Goal: Information Seeking & Learning: Learn about a topic

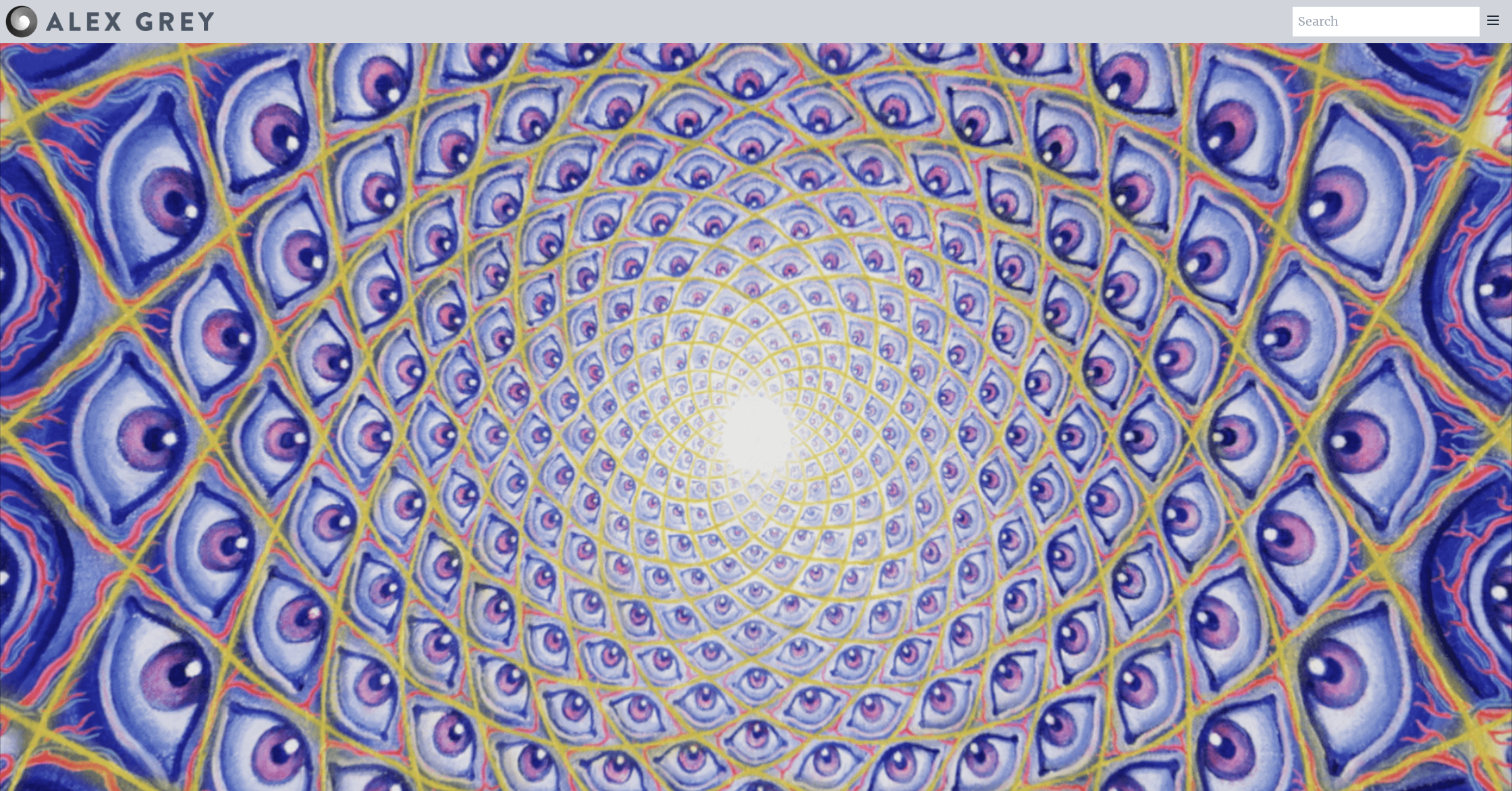
scroll to position [3082, 0]
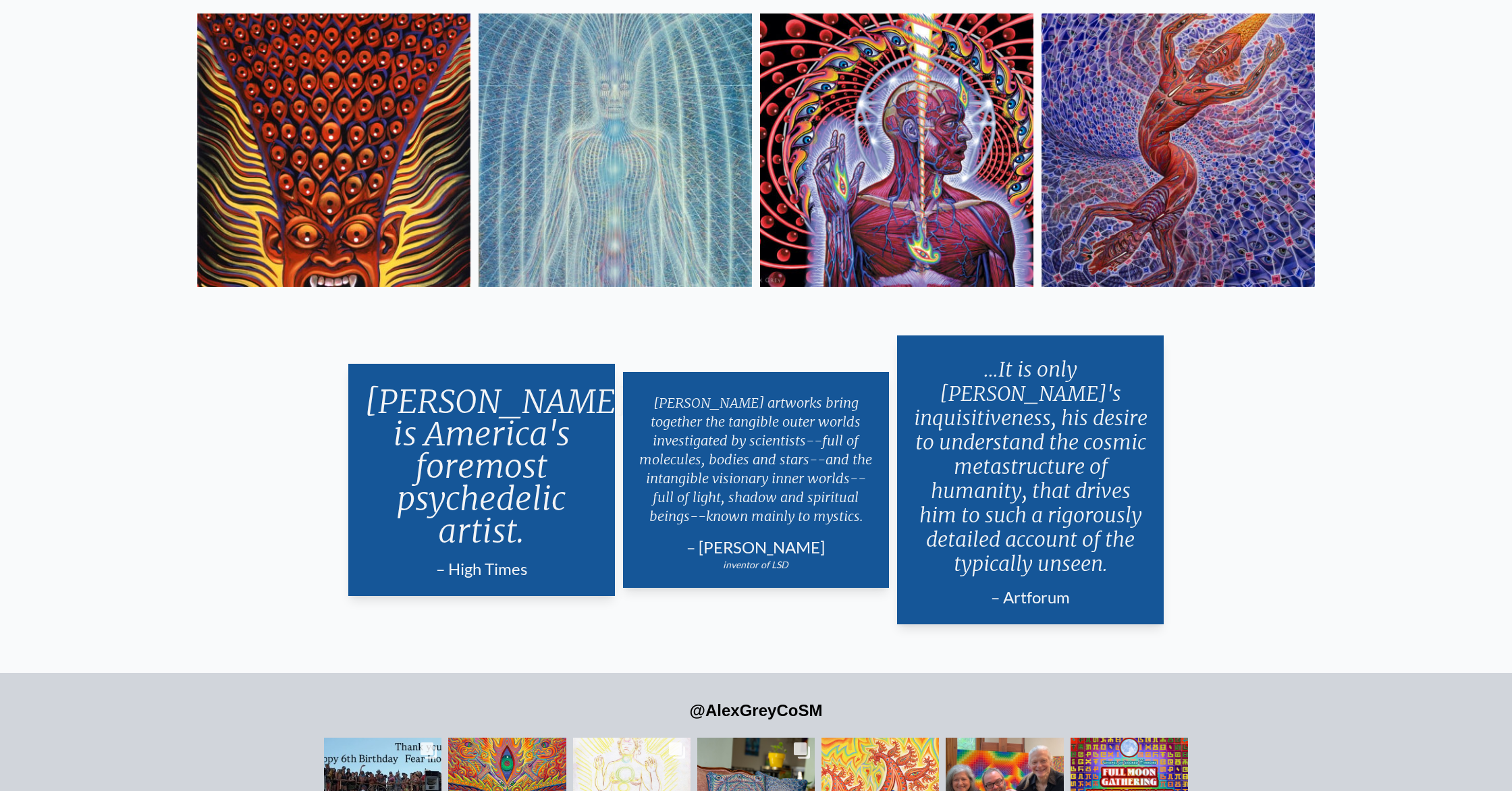
click at [670, 223] on img at bounding box center [615, 150] width 273 height 273
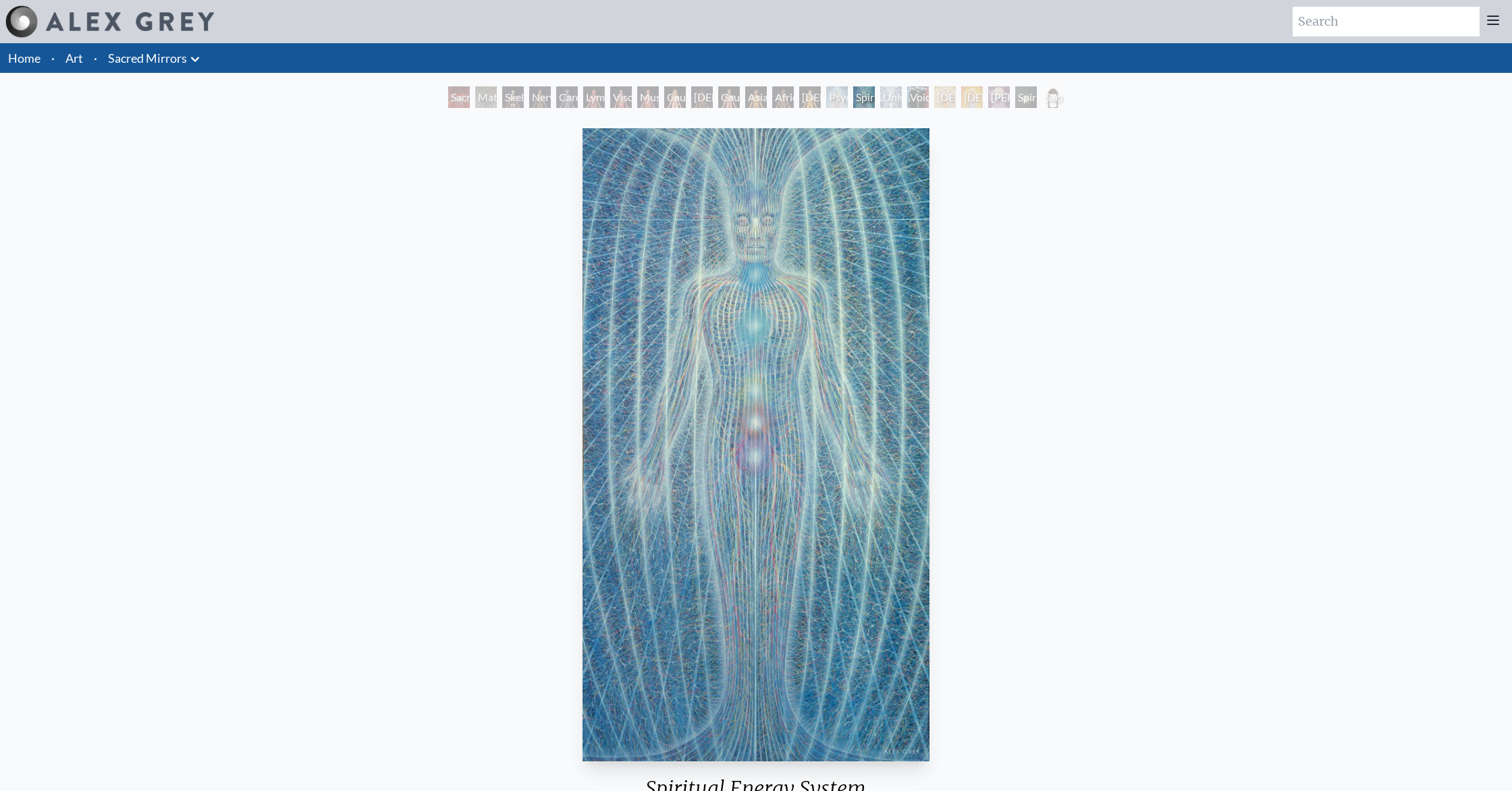
click at [448, 95] on div "Sacred Mirrors Room, [GEOGRAPHIC_DATA]" at bounding box center [459, 96] width 21 height 21
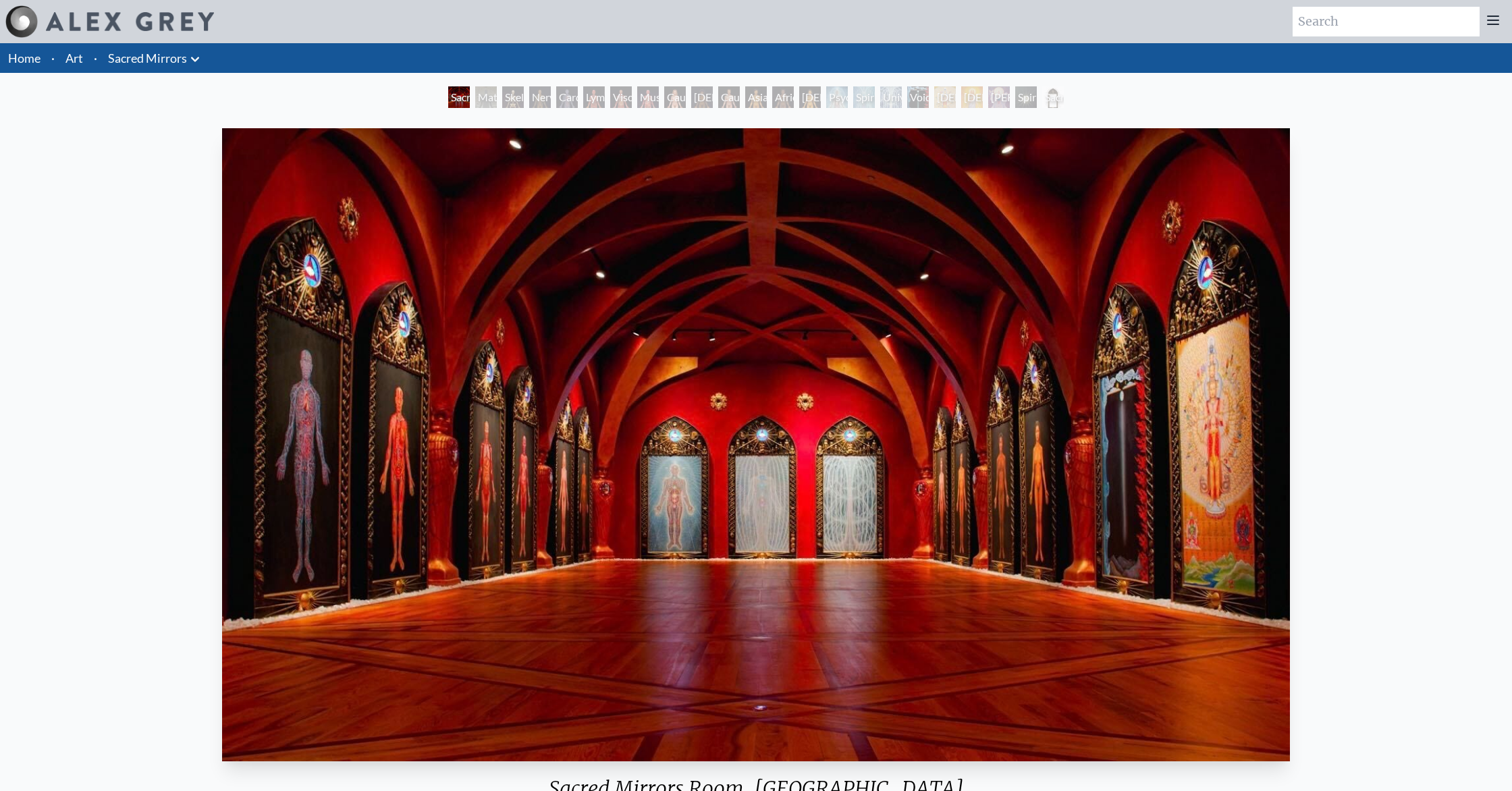
click at [540, 102] on div "Nervous System" at bounding box center [540, 96] width 21 height 21
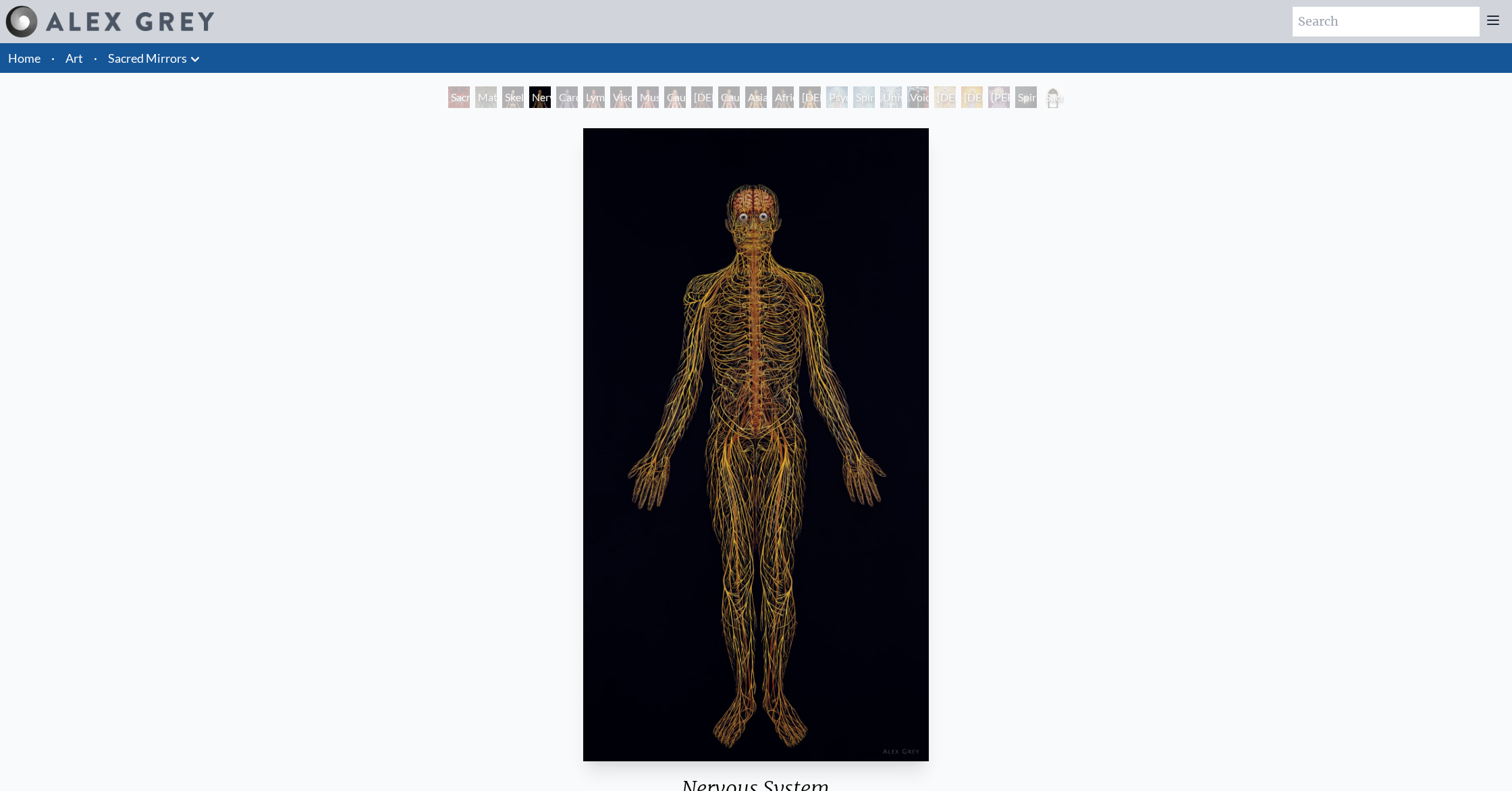
click at [515, 95] on div "Skeletal System" at bounding box center [512, 96] width 21 height 21
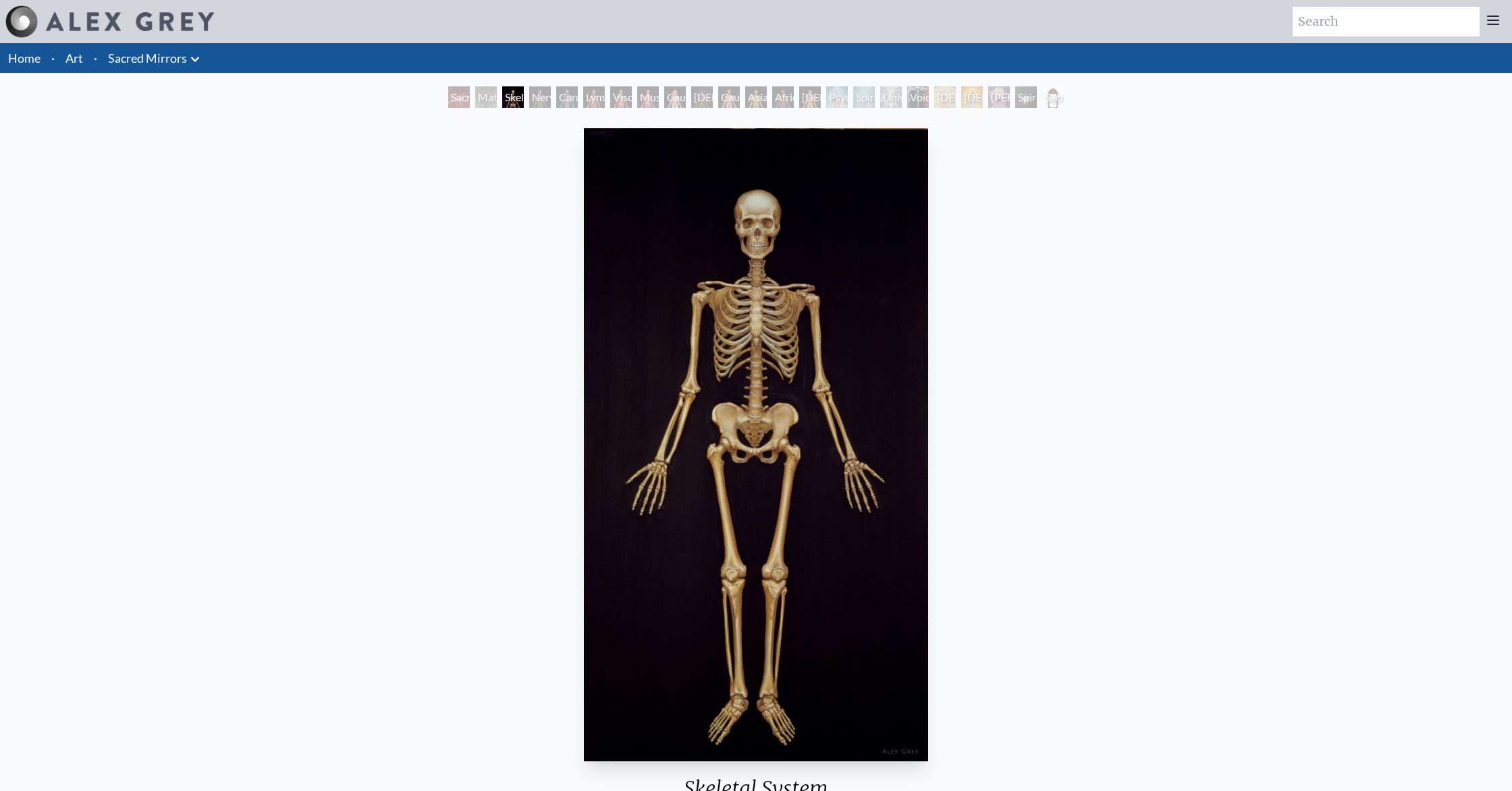
click at [573, 99] on div "Cardiovascular System" at bounding box center [566, 96] width 21 height 21
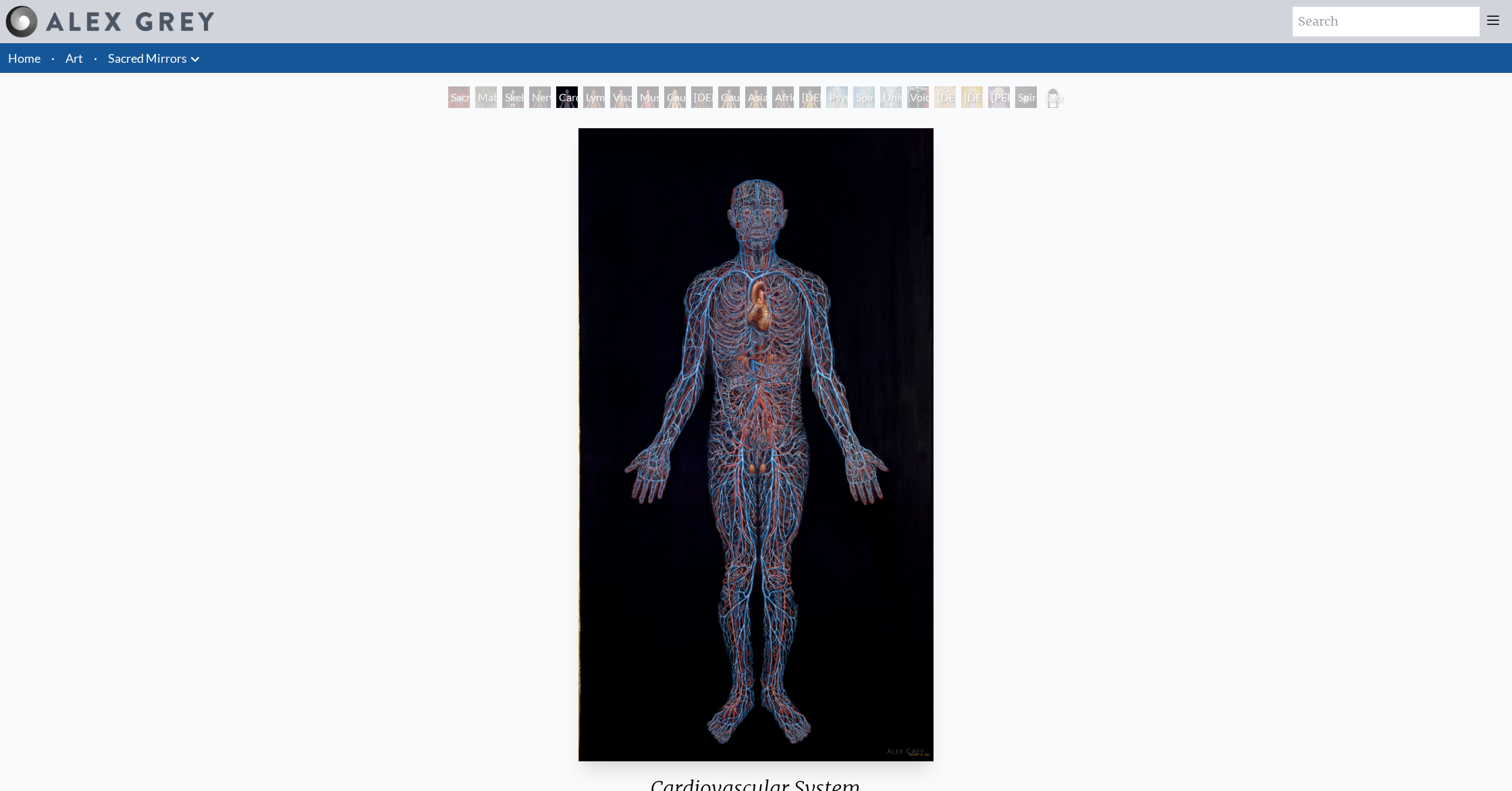
click at [534, 94] on div "Nervous System" at bounding box center [540, 96] width 21 height 21
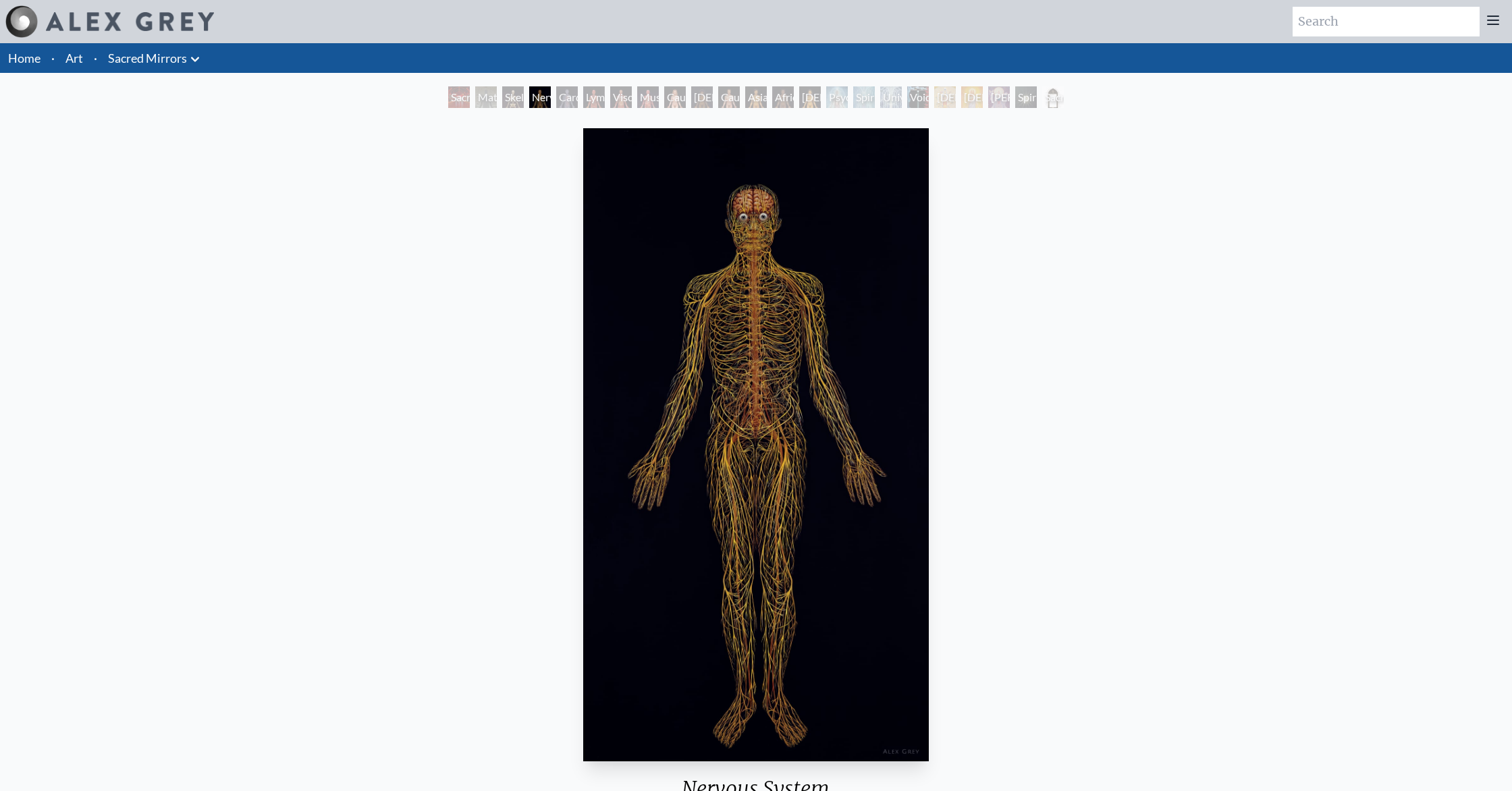
click at [556, 98] on div "Cardiovascular System" at bounding box center [566, 96] width 21 height 21
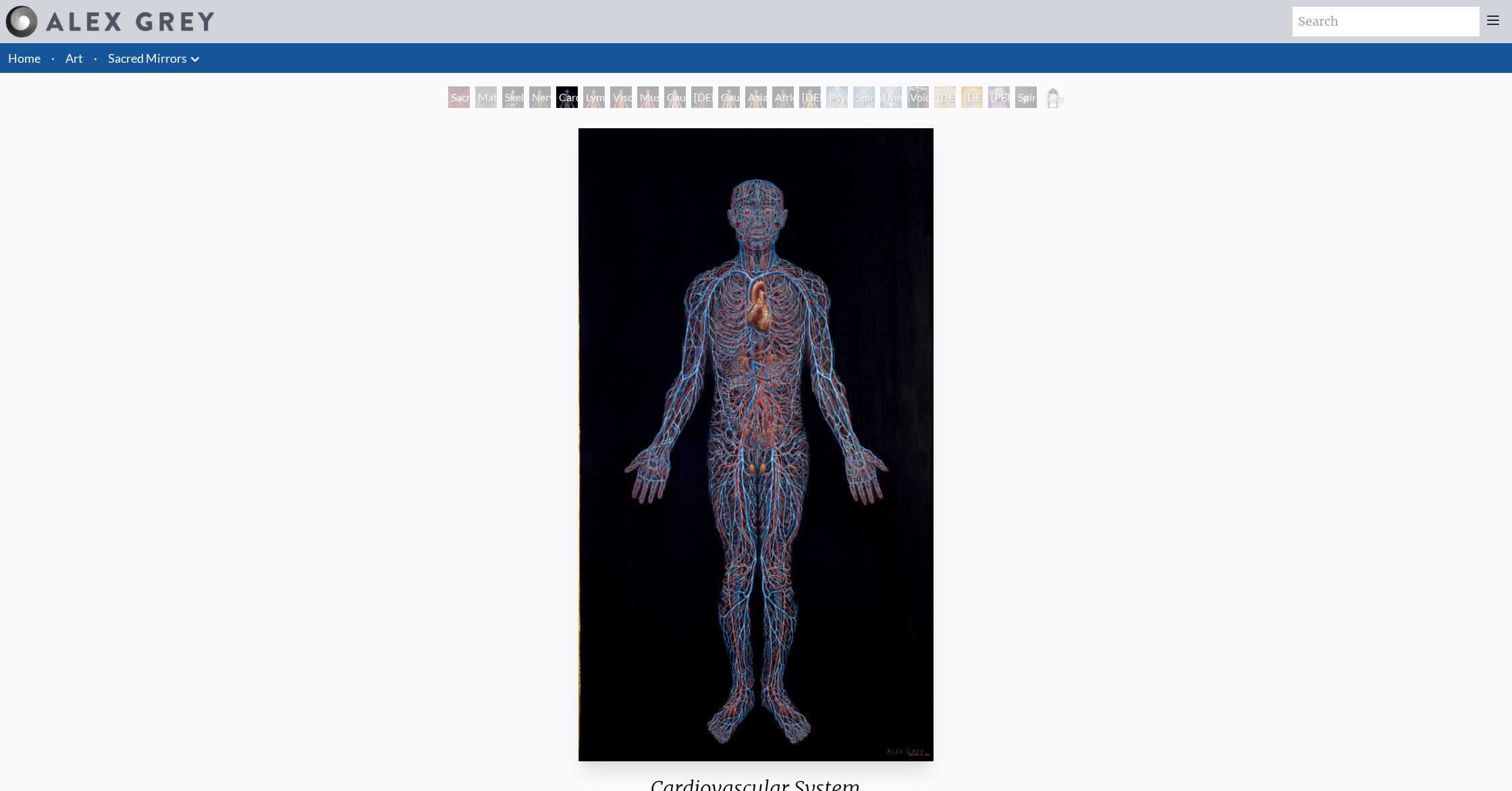
click at [566, 94] on div "Cardiovascular System" at bounding box center [566, 96] width 21 height 21
click at [561, 96] on div "Cardiovascular System" at bounding box center [566, 96] width 21 height 21
click at [531, 91] on div "Nervous System" at bounding box center [540, 96] width 21 height 21
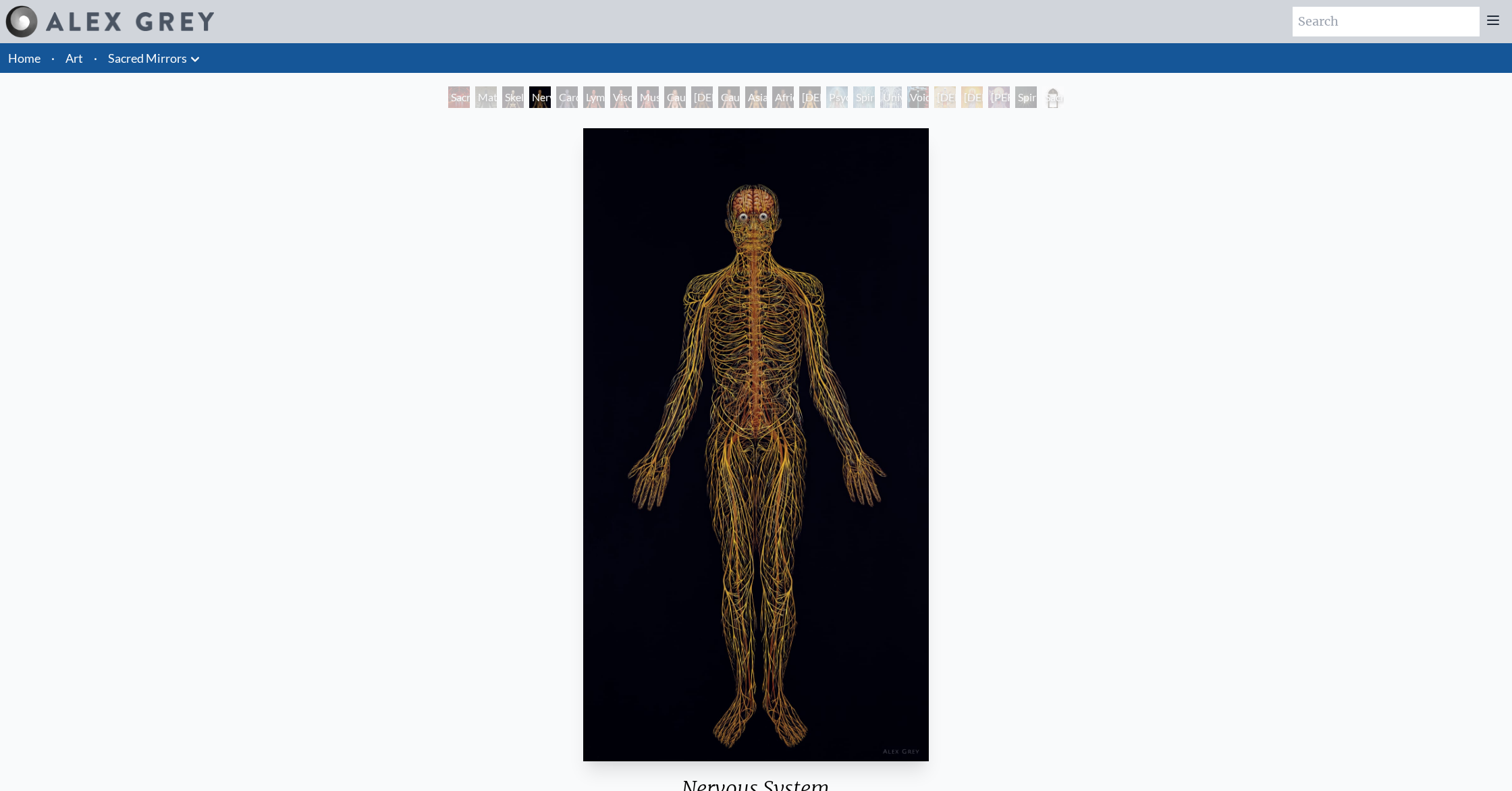
click at [556, 94] on div "Cardiovascular System" at bounding box center [566, 96] width 21 height 21
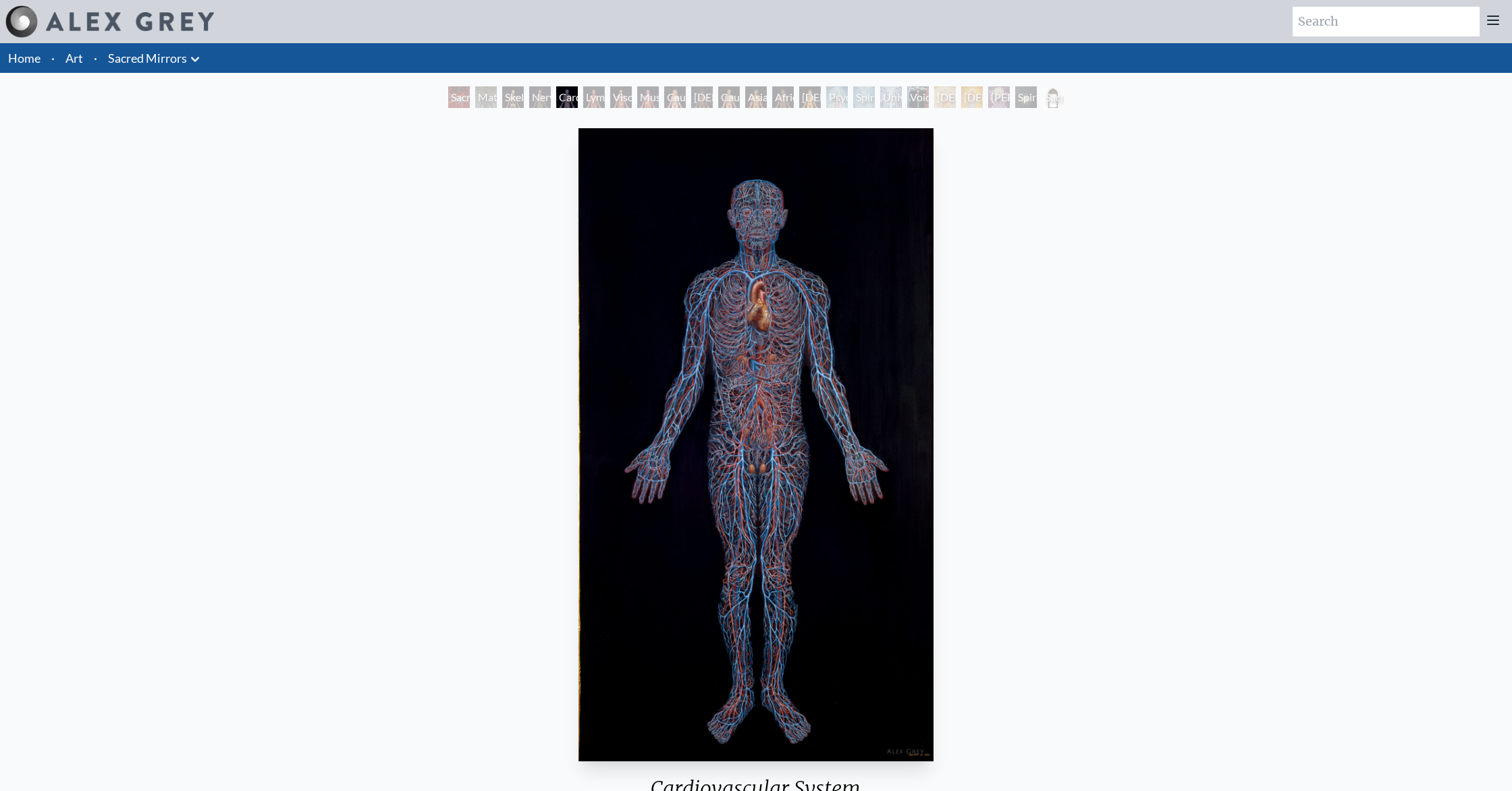
click at [597, 94] on div "Lymphatic System" at bounding box center [593, 96] width 21 height 21
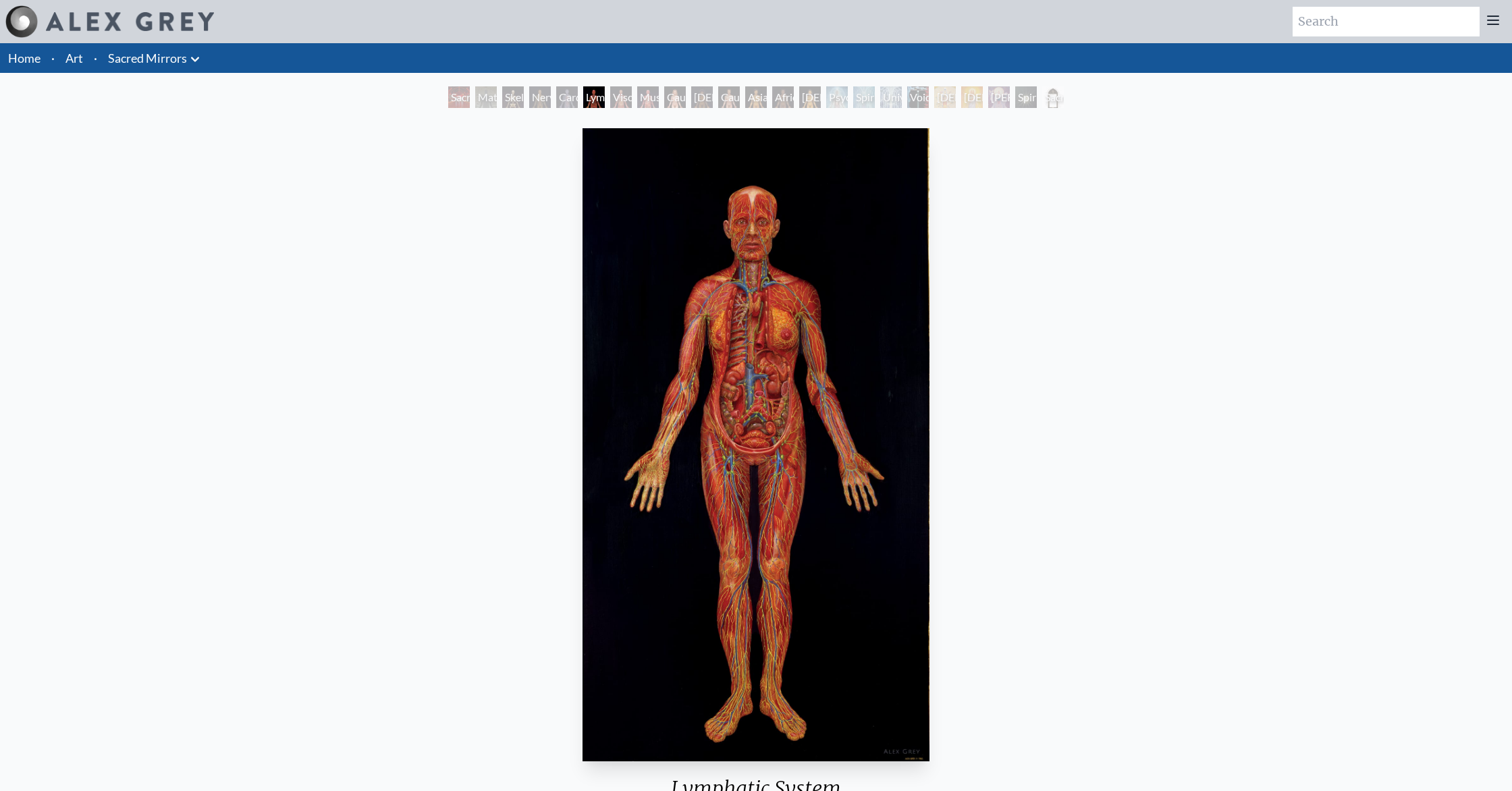
click at [616, 94] on div "Viscera" at bounding box center [621, 96] width 21 height 21
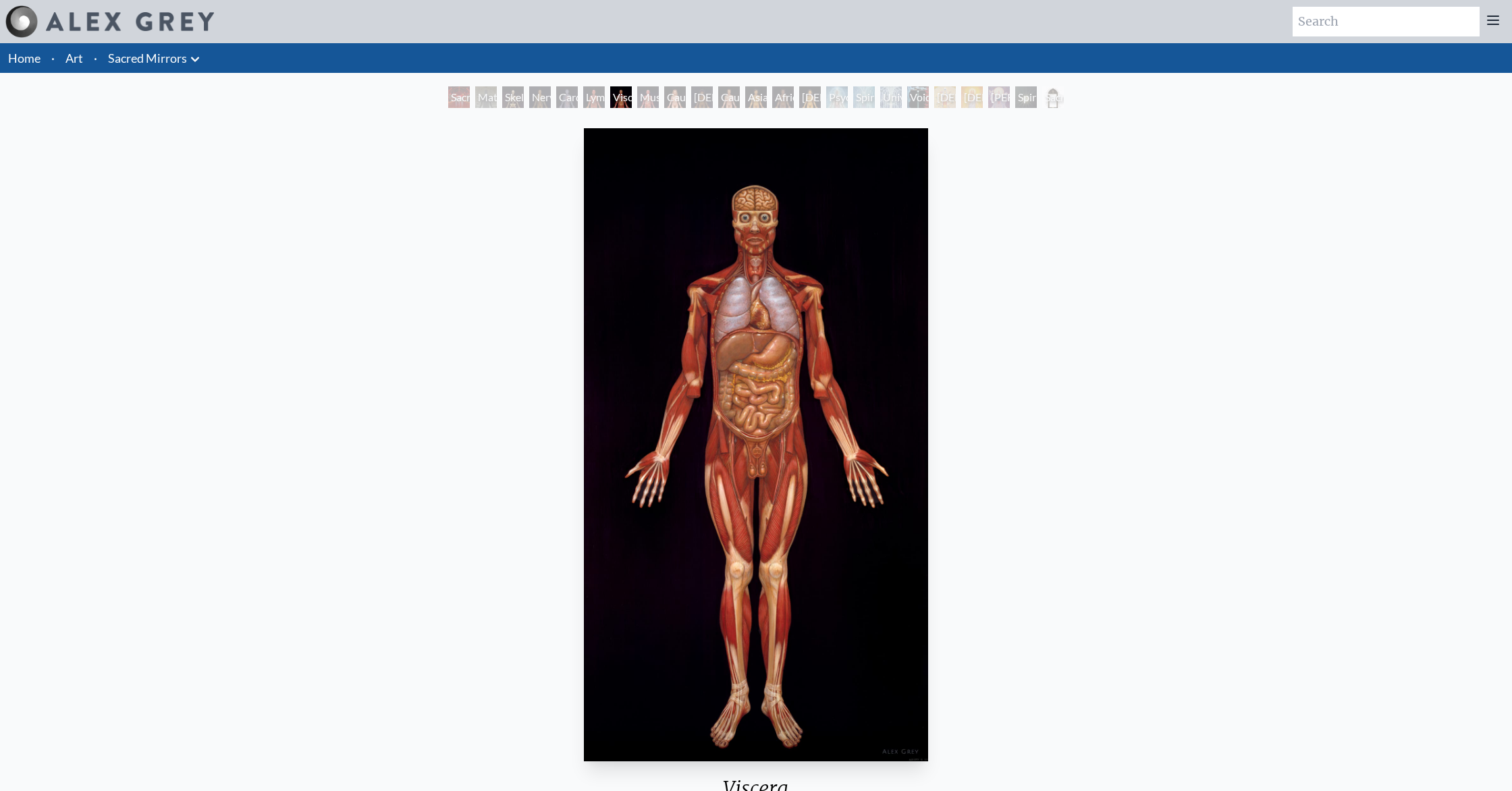
click at [640, 92] on div "Muscle System" at bounding box center [647, 96] width 21 height 21
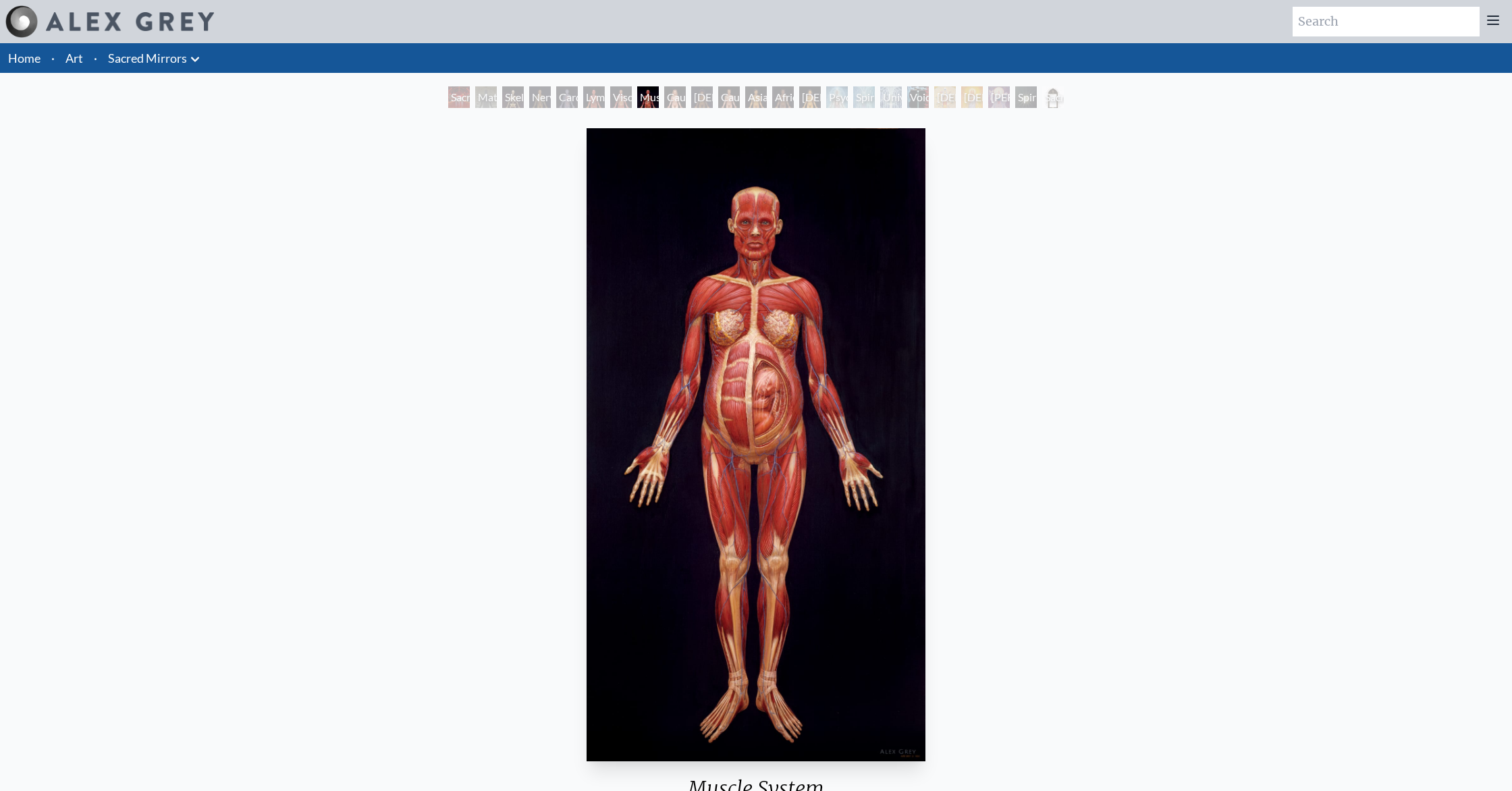
click at [668, 96] on div "Caucasian Woman" at bounding box center [674, 96] width 21 height 21
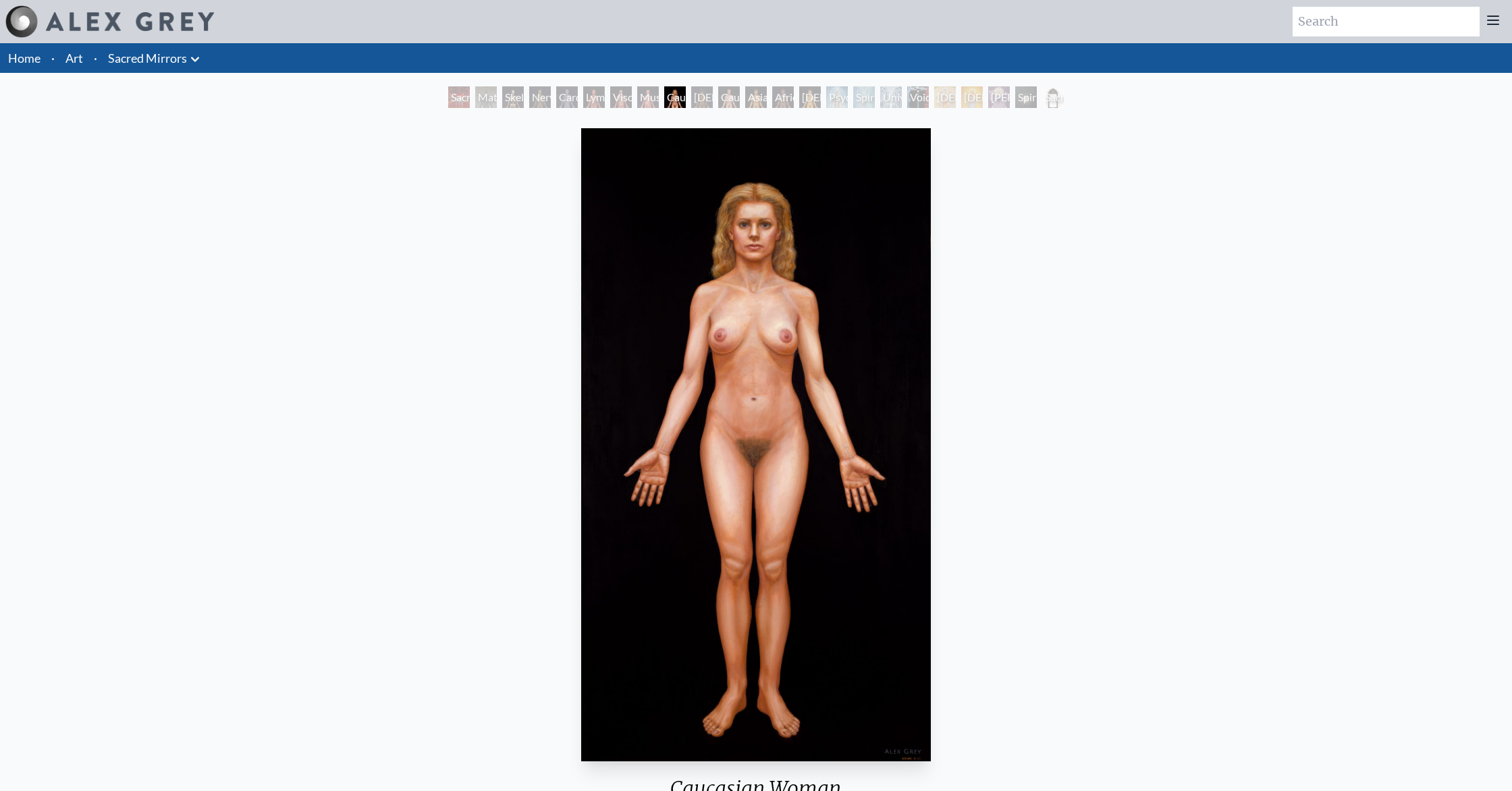
click at [703, 96] on div "[DEMOGRAPHIC_DATA] Woman" at bounding box center [702, 96] width 21 height 21
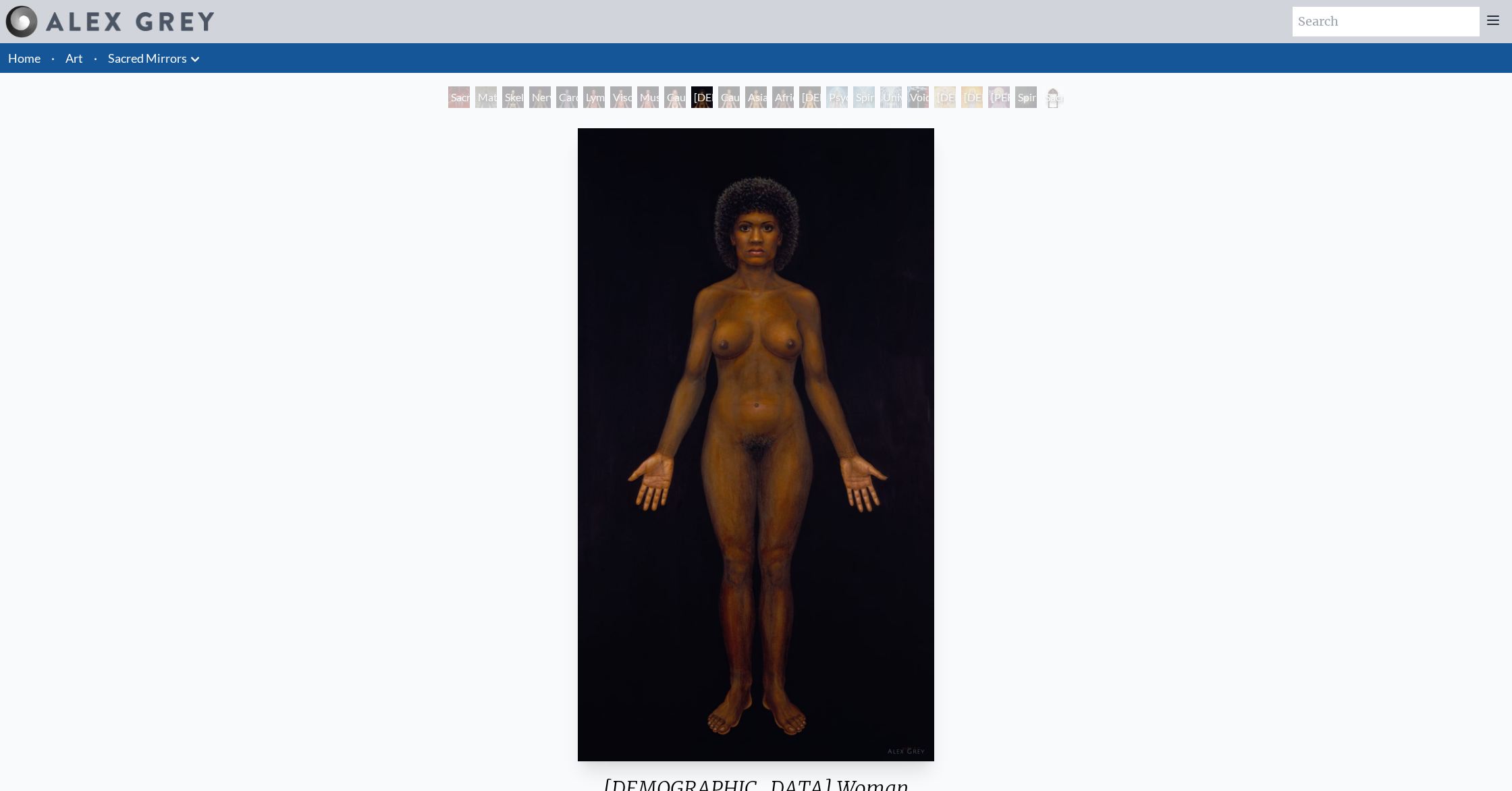
click at [671, 97] on div "Caucasian Woman" at bounding box center [674, 96] width 21 height 21
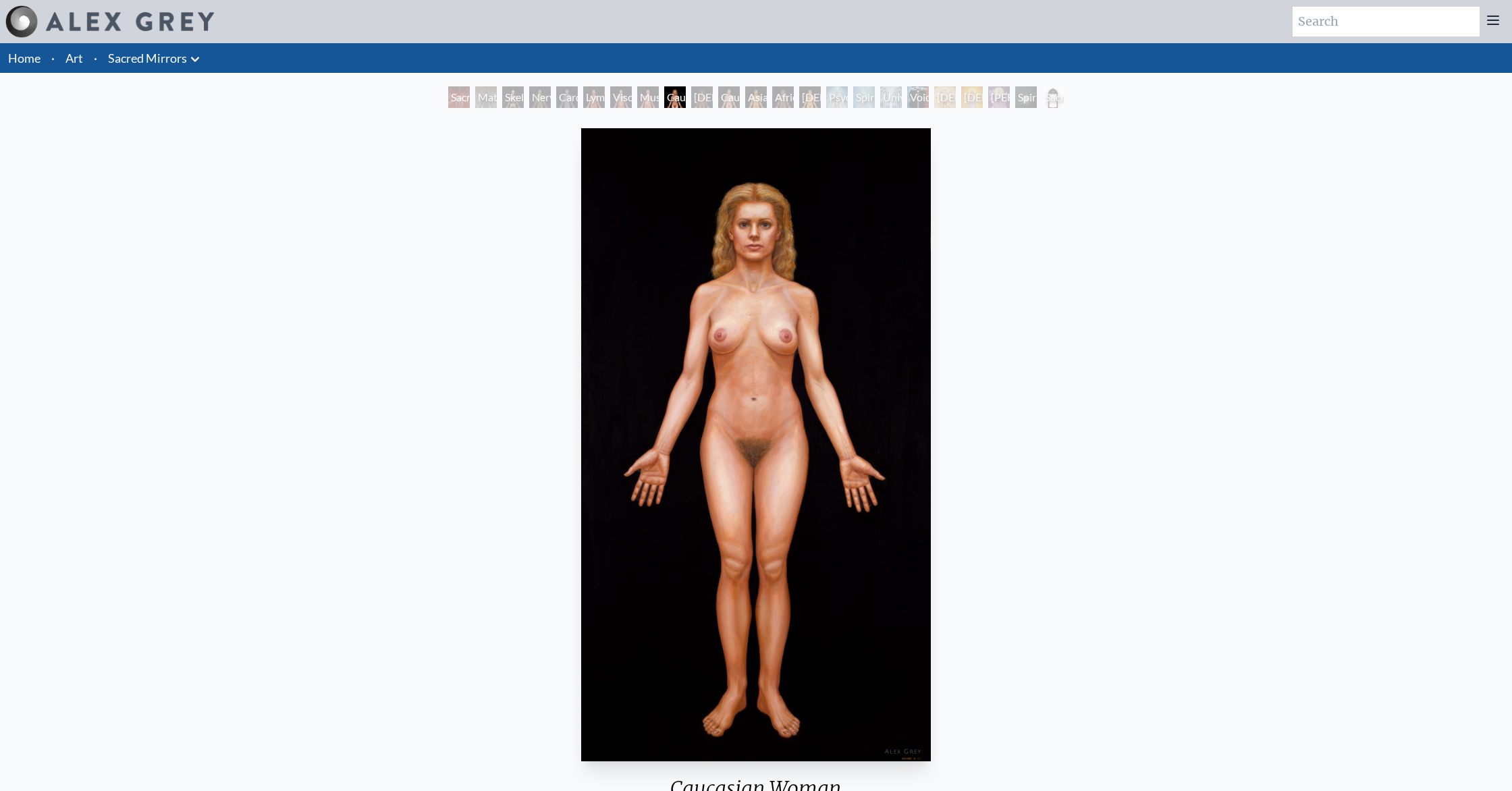
click at [697, 93] on div "[DEMOGRAPHIC_DATA] Woman" at bounding box center [702, 96] width 21 height 21
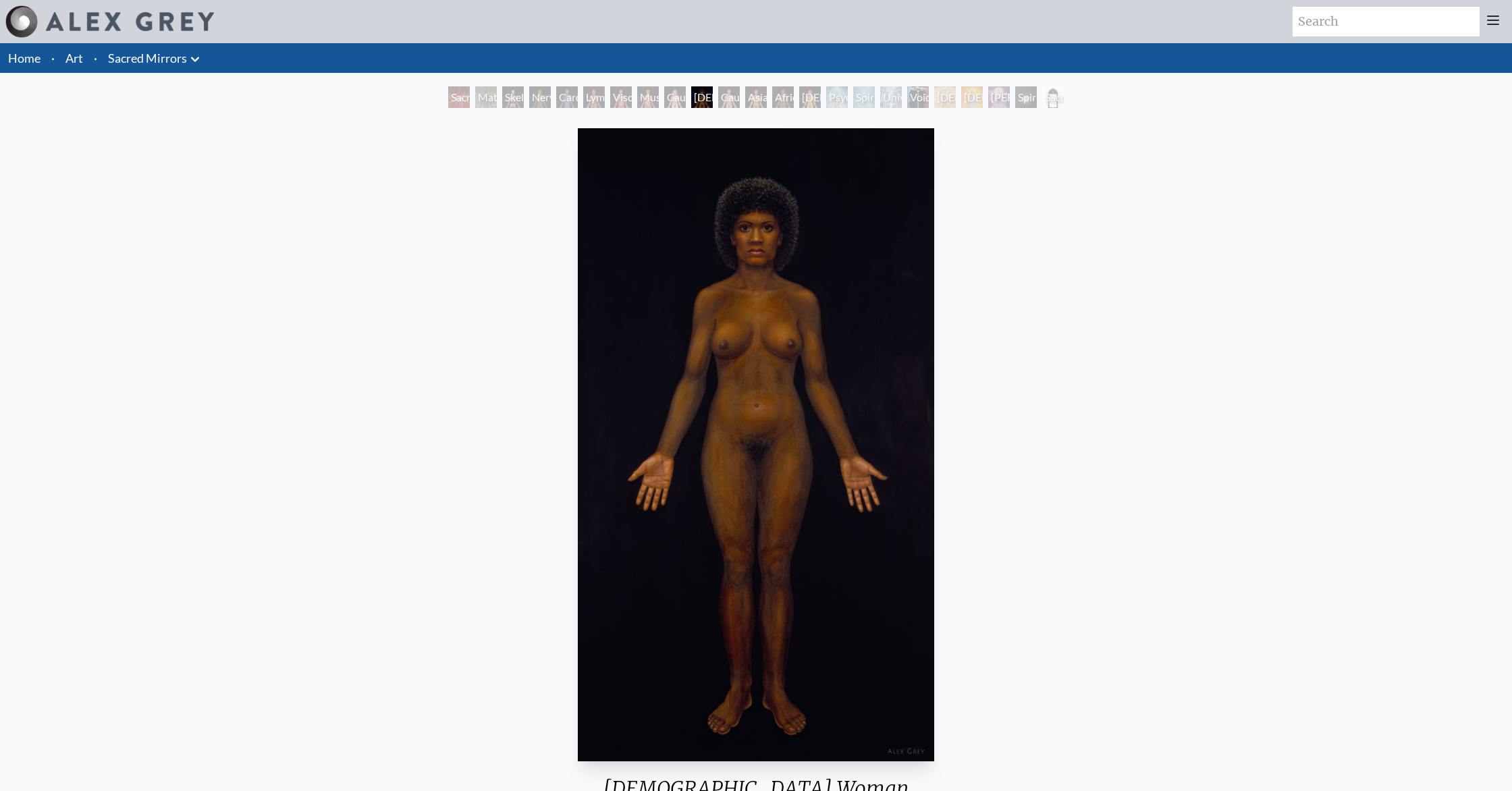
click at [720, 89] on div "Caucasian Man" at bounding box center [728, 96] width 21 height 21
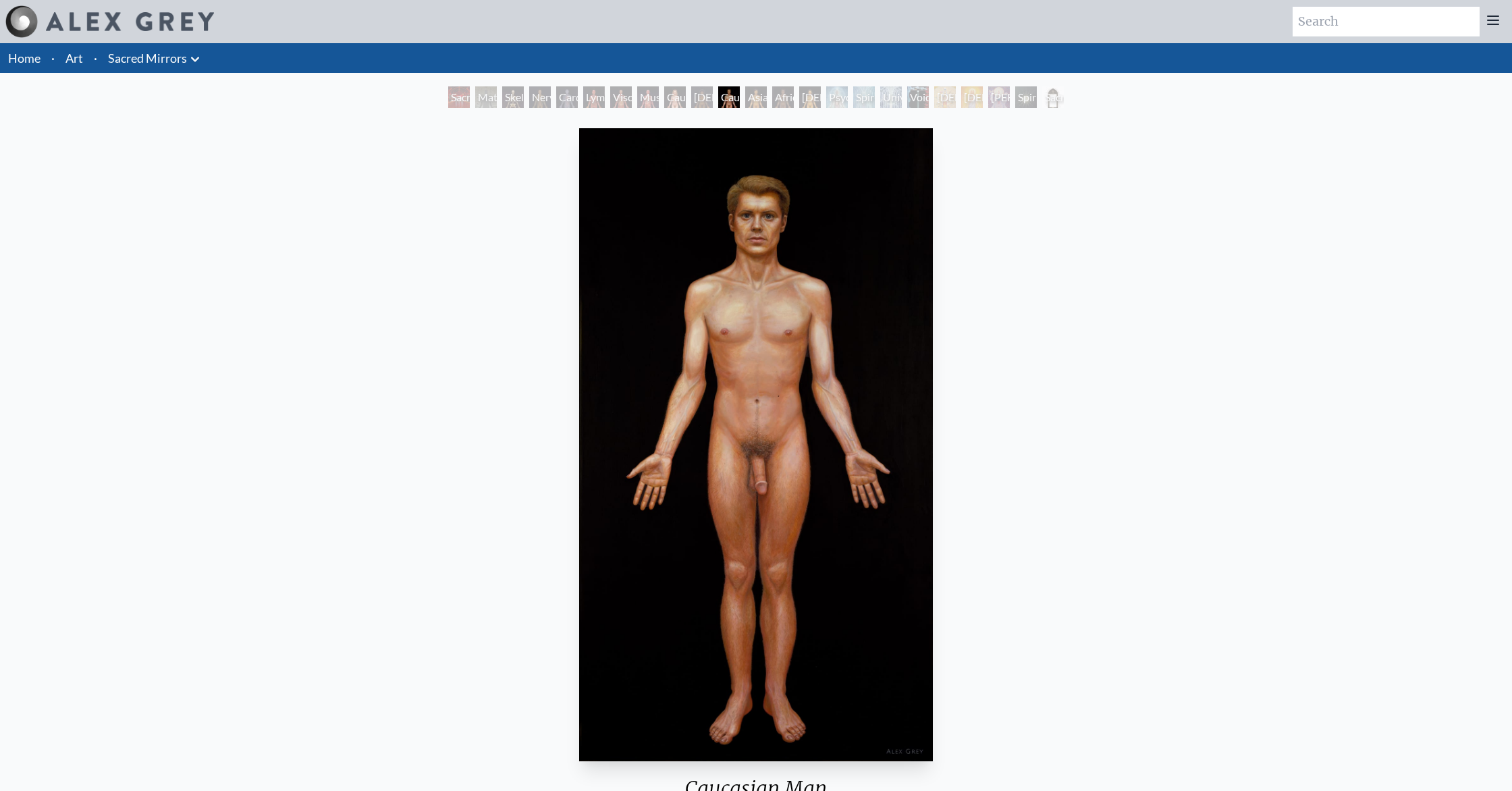
click at [748, 93] on div "Asian Man" at bounding box center [755, 96] width 21 height 21
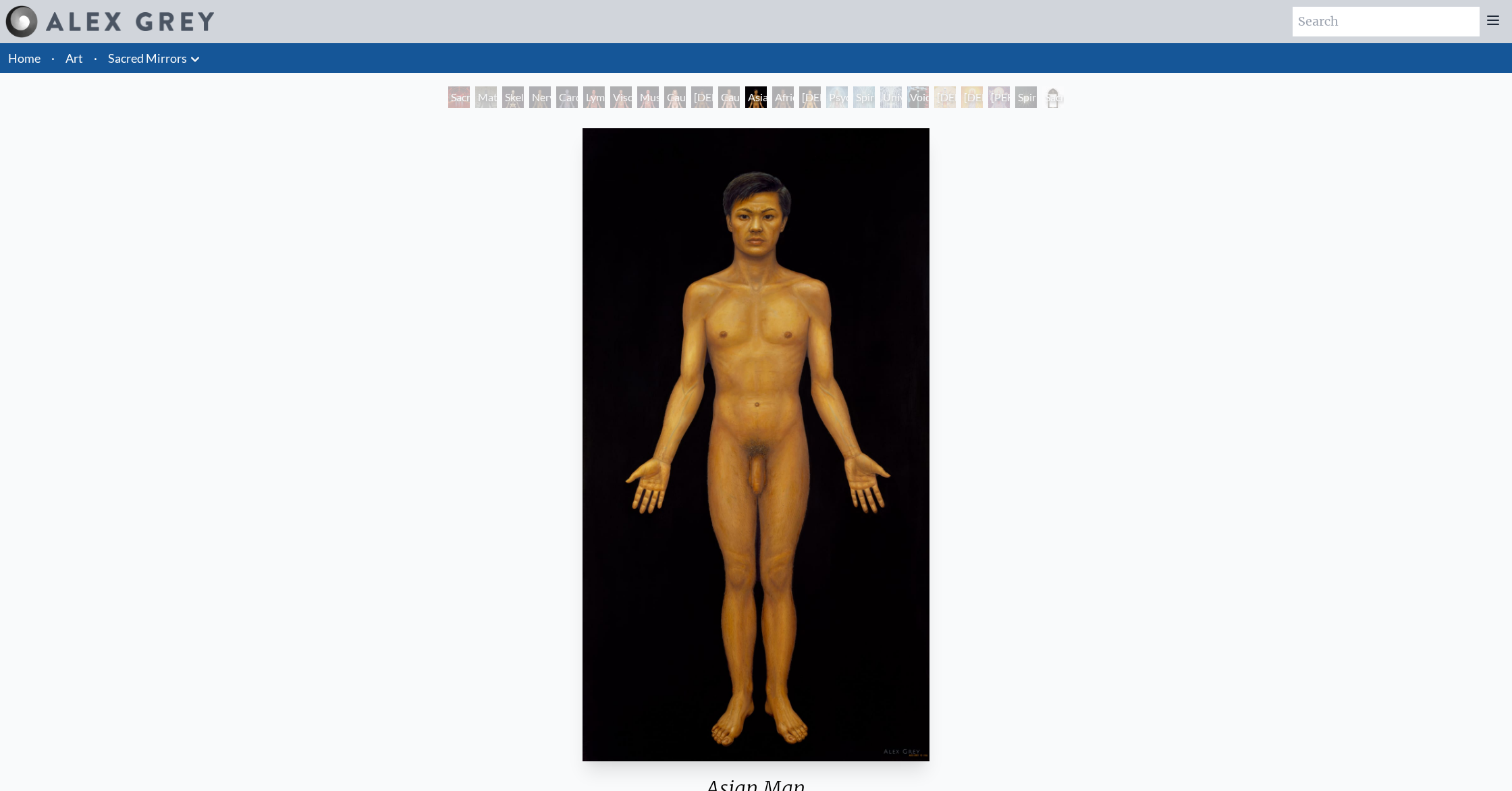
click at [776, 90] on div "African Man" at bounding box center [783, 96] width 21 height 21
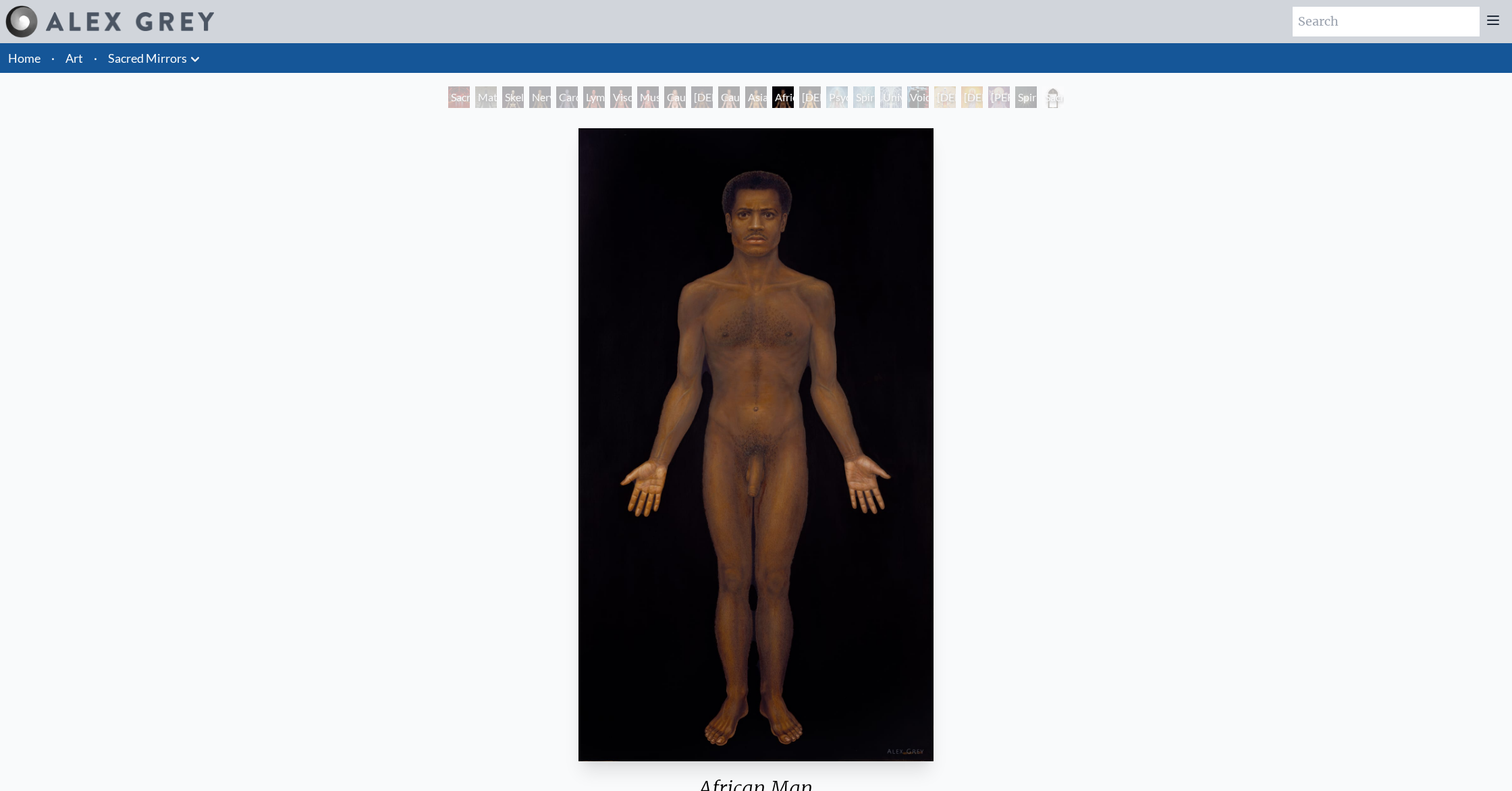
click at [809, 95] on div "[DEMOGRAPHIC_DATA] Woman" at bounding box center [809, 96] width 21 height 21
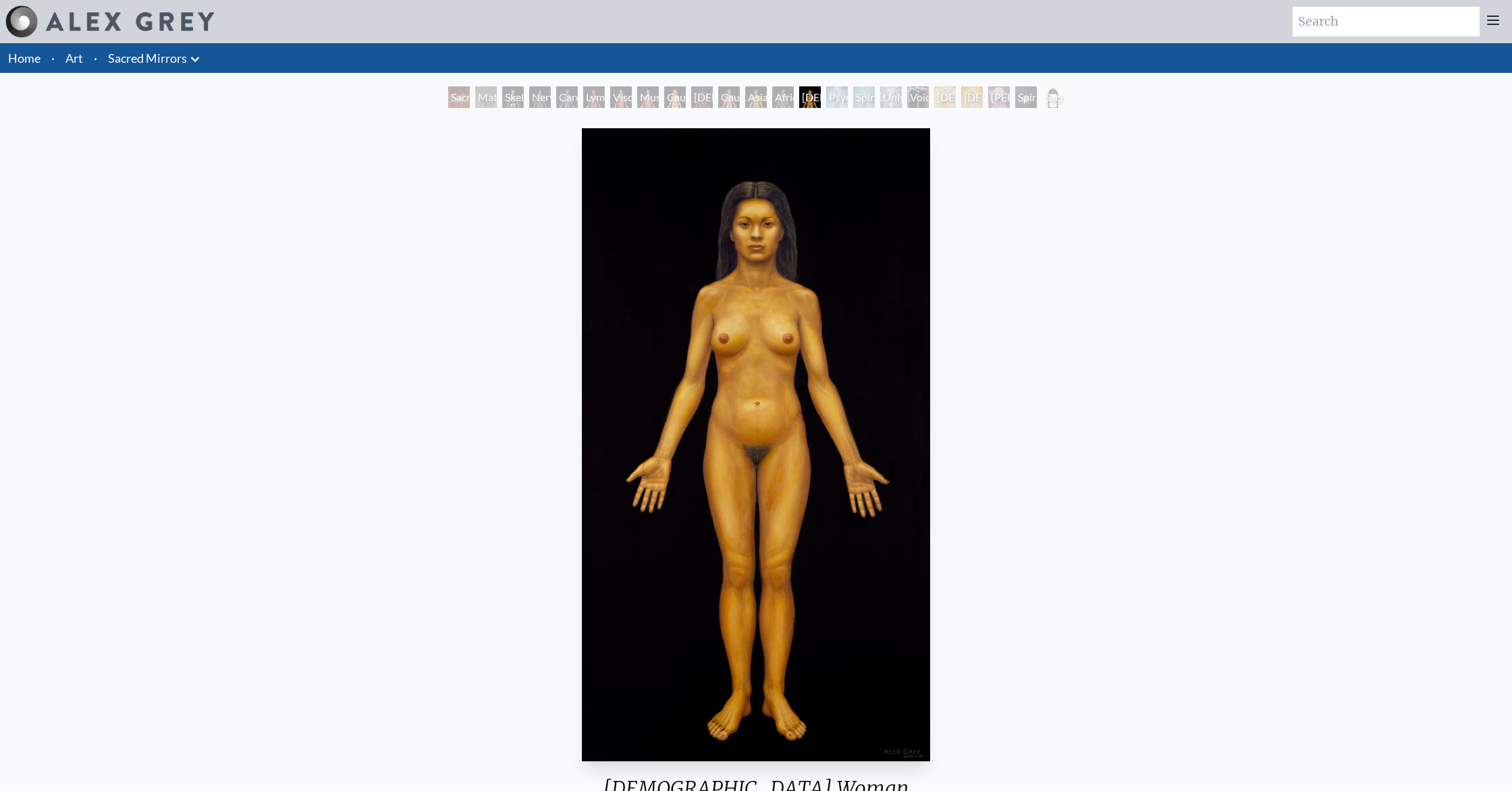
click at [826, 97] on div "Psychic Energy System" at bounding box center [836, 96] width 21 height 21
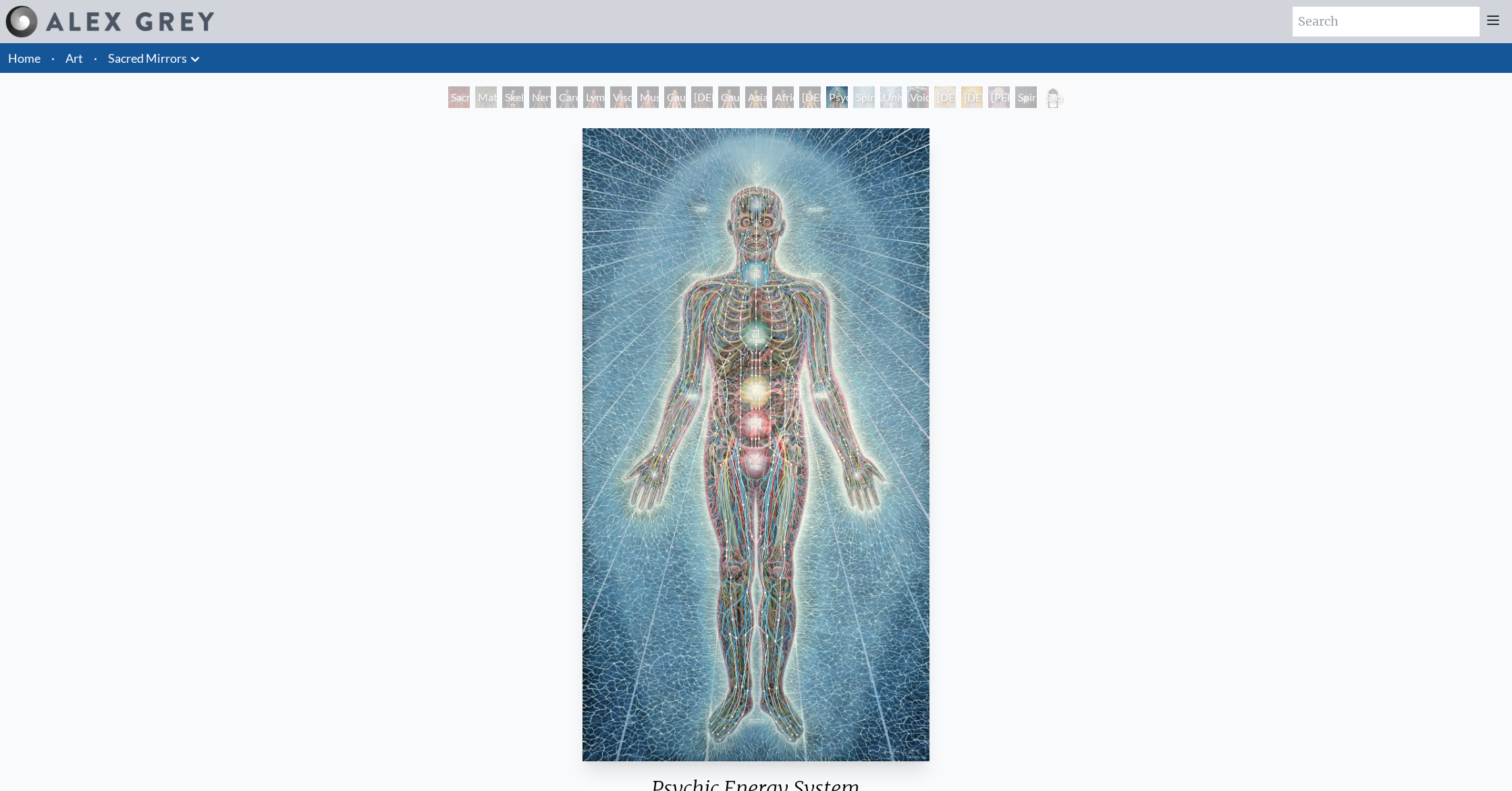
click at [844, 90] on div "Psychic Energy System" at bounding box center [836, 96] width 21 height 21
click at [862, 93] on div "Spiritual Energy System" at bounding box center [863, 96] width 21 height 21
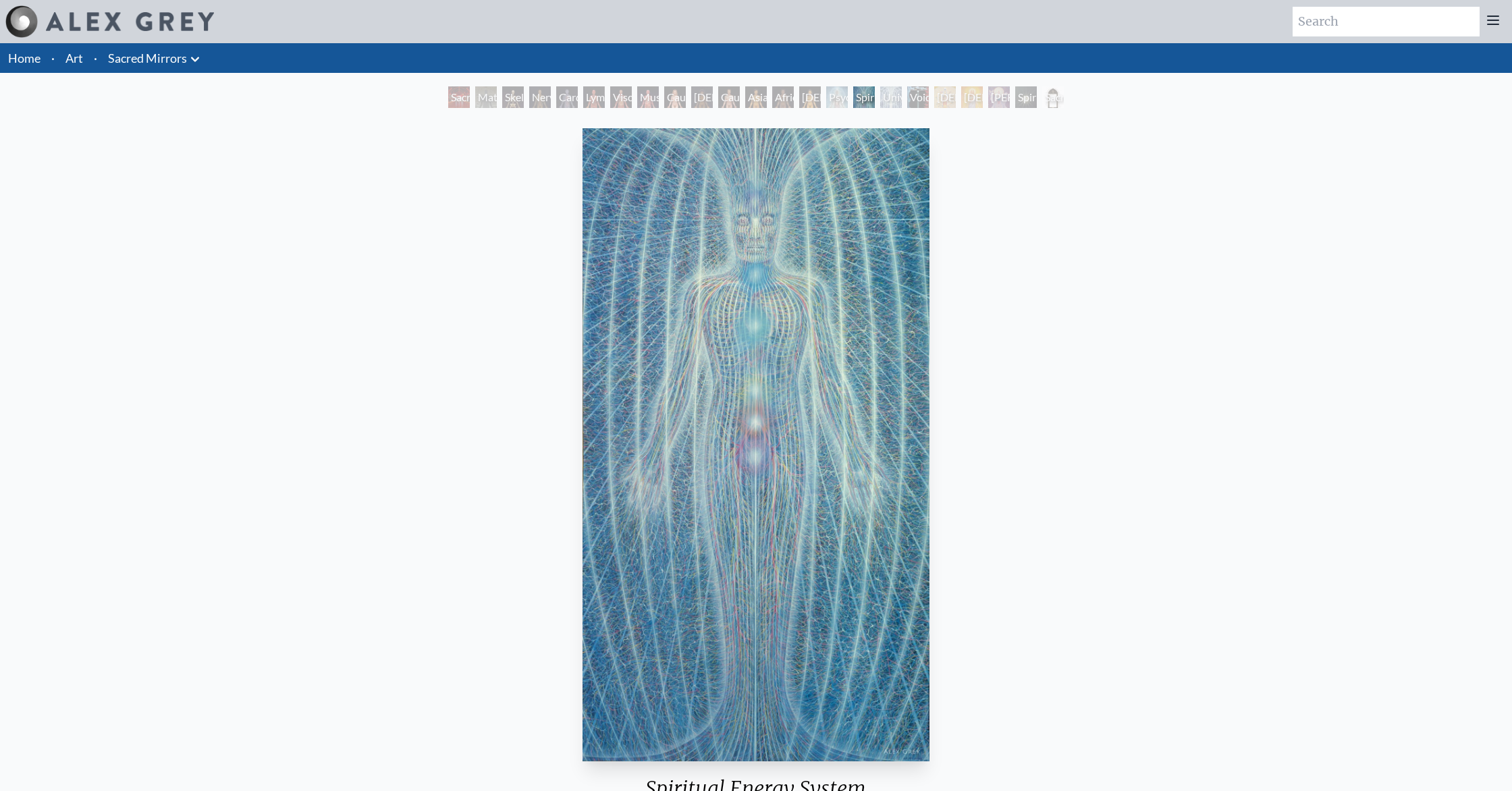
click at [889, 96] on div "Universal Mind Lattice" at bounding box center [890, 96] width 21 height 21
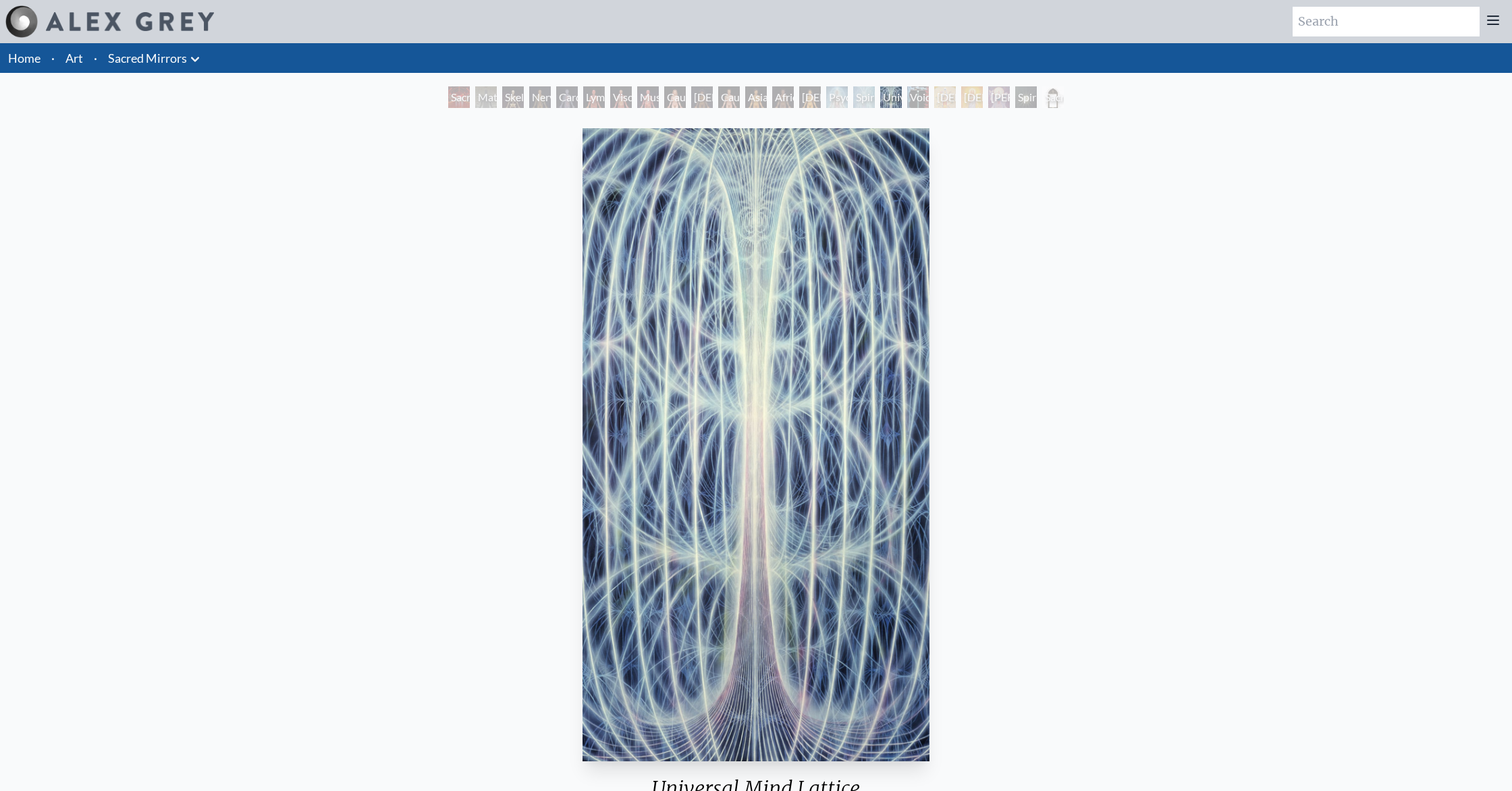
click at [917, 91] on div "Void Clear Light" at bounding box center [917, 96] width 21 height 21
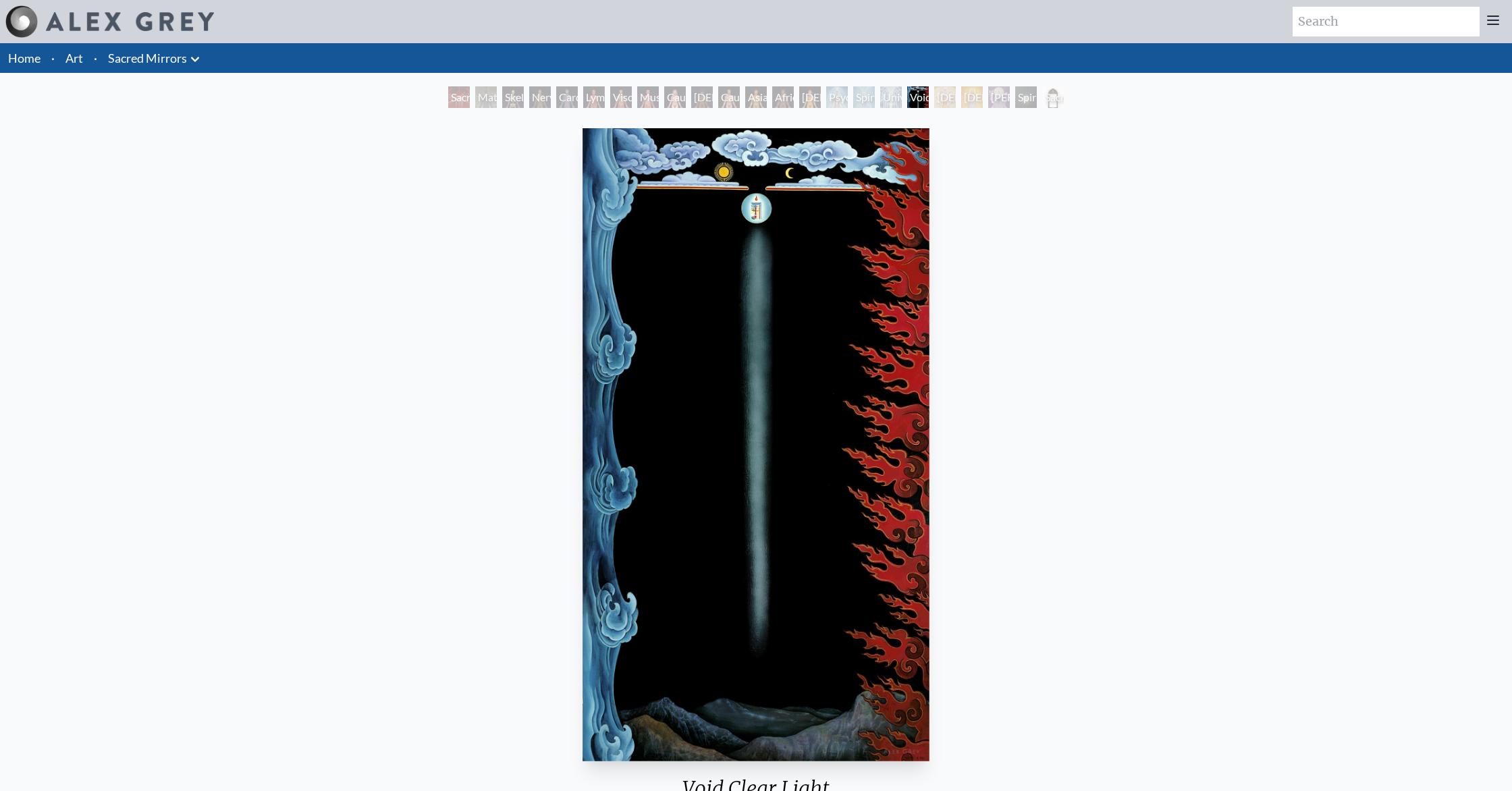
click at [940, 101] on div "[DEMOGRAPHIC_DATA]" at bounding box center [944, 96] width 21 height 21
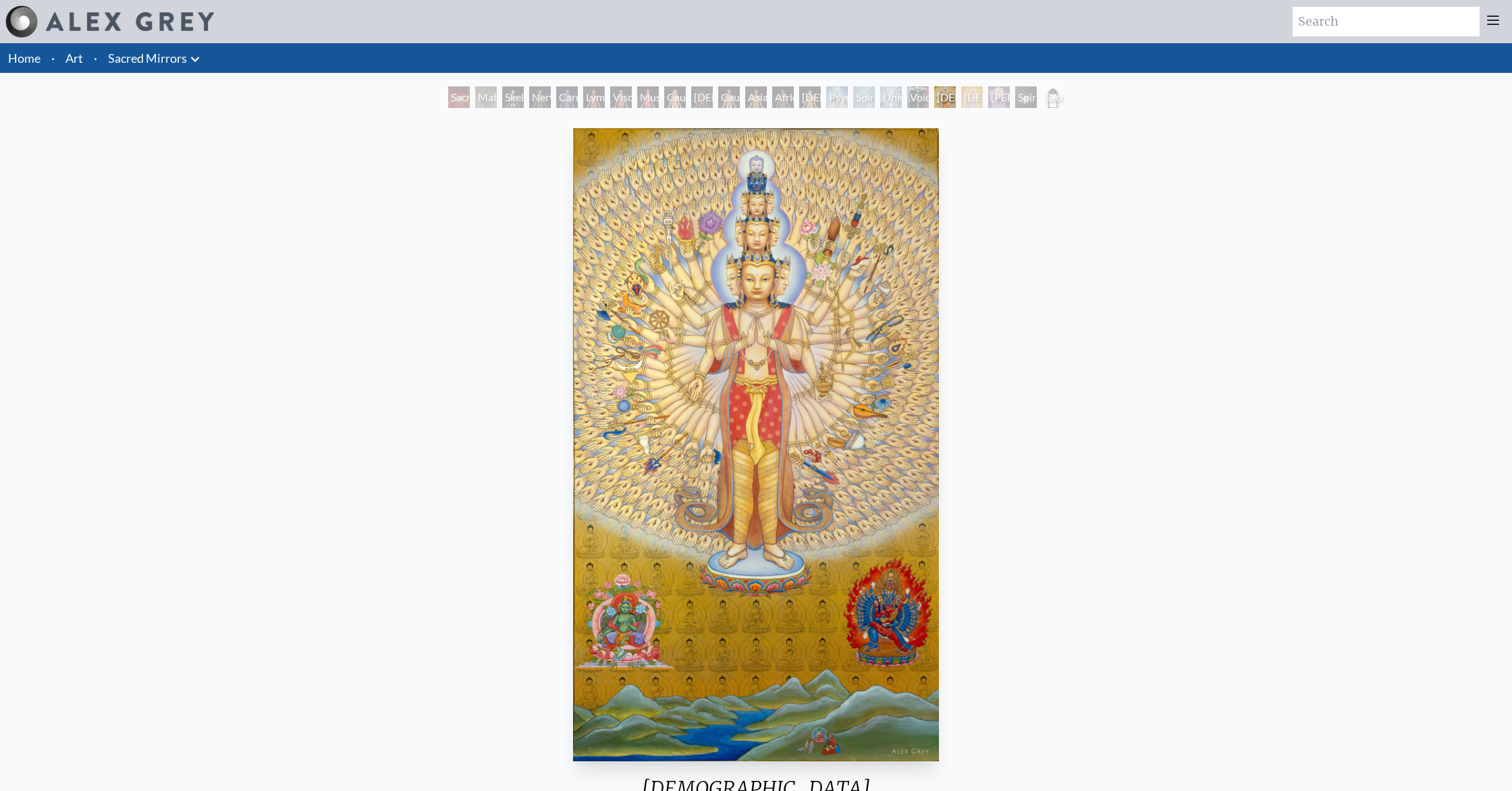
click at [961, 92] on div "[DEMOGRAPHIC_DATA]" at bounding box center [971, 96] width 21 height 21
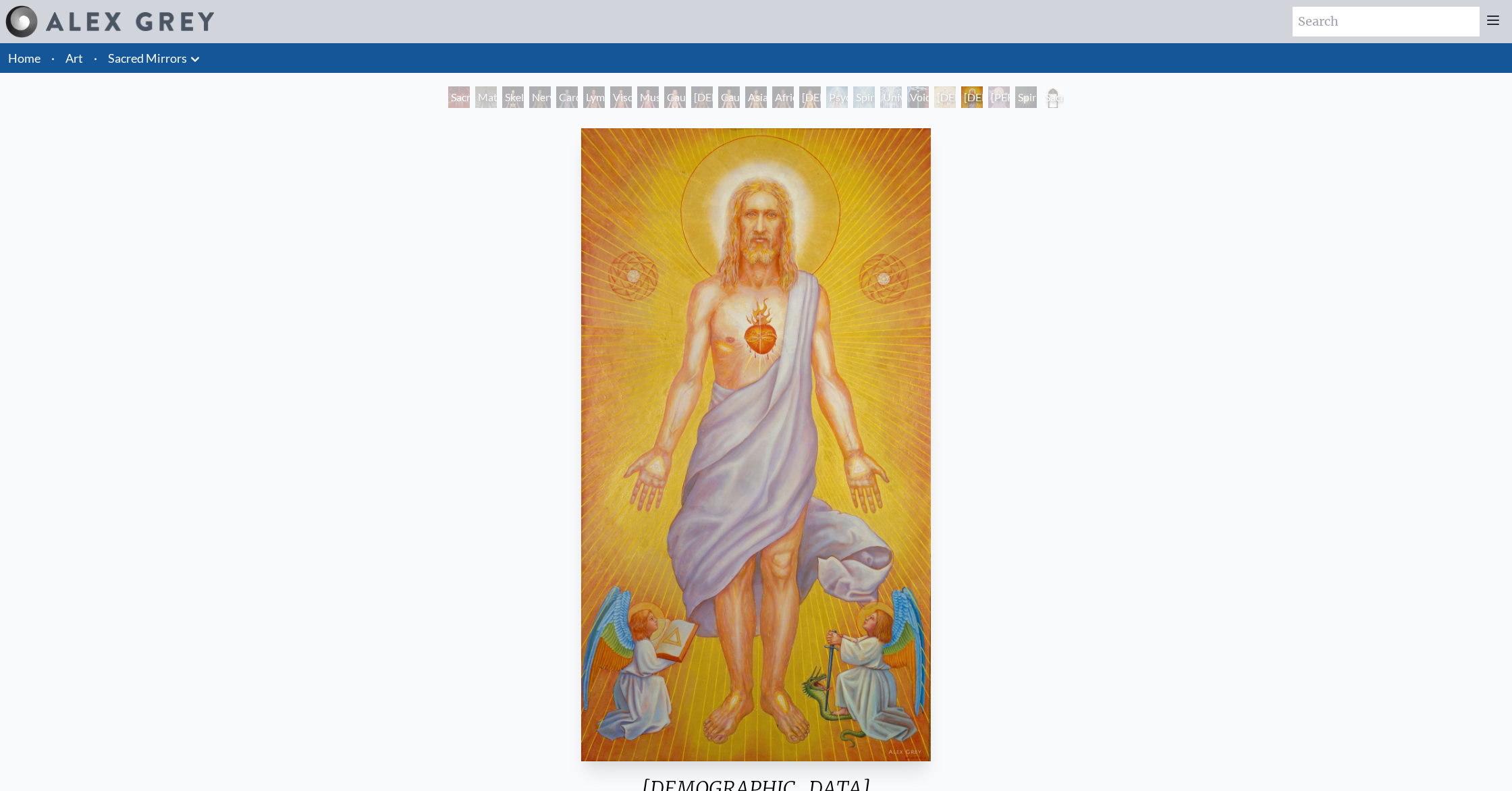
click at [990, 97] on div "[PERSON_NAME]" at bounding box center [998, 96] width 21 height 21
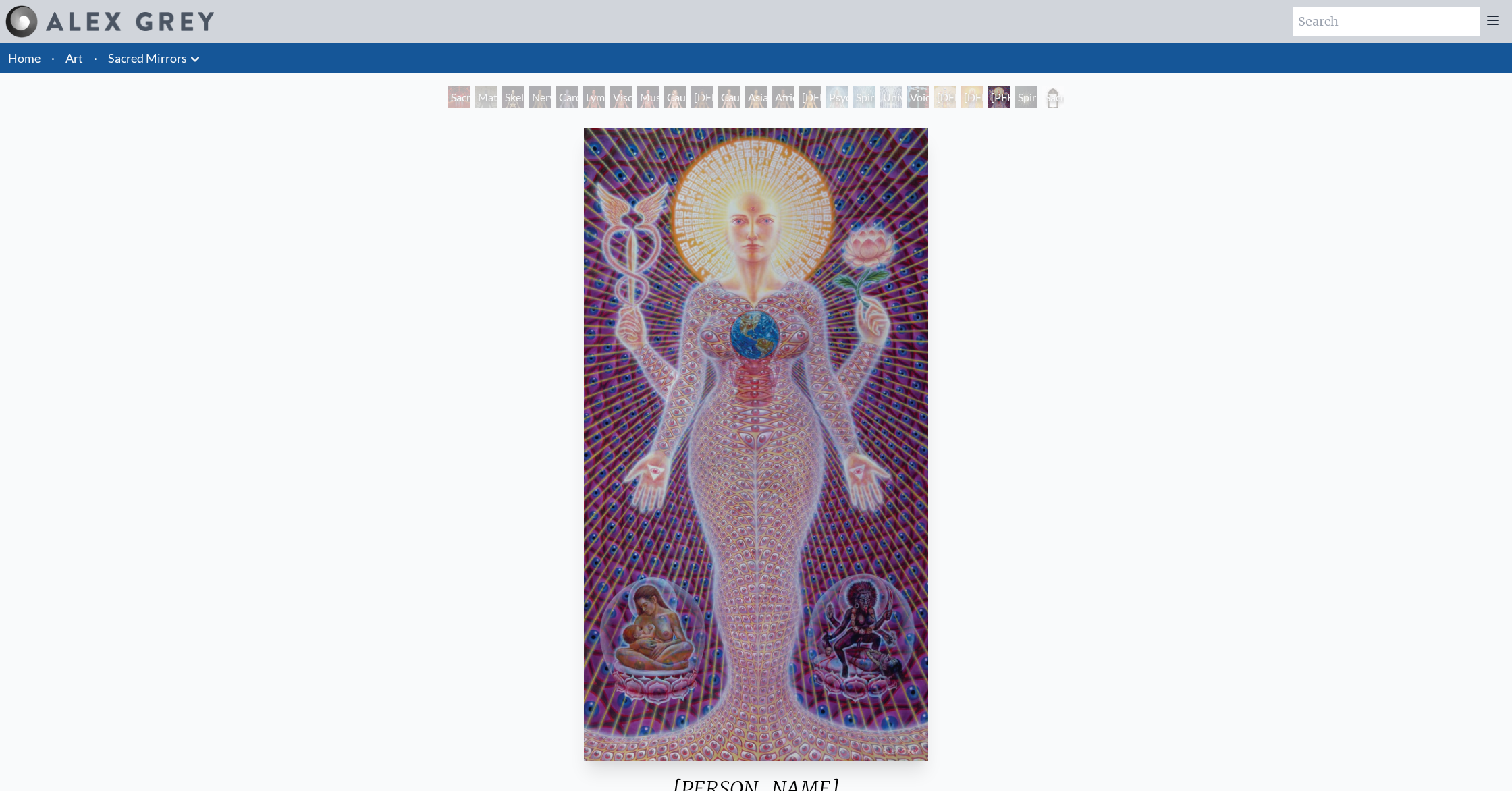
click at [1019, 104] on div "Spiritual World" at bounding box center [1025, 96] width 21 height 21
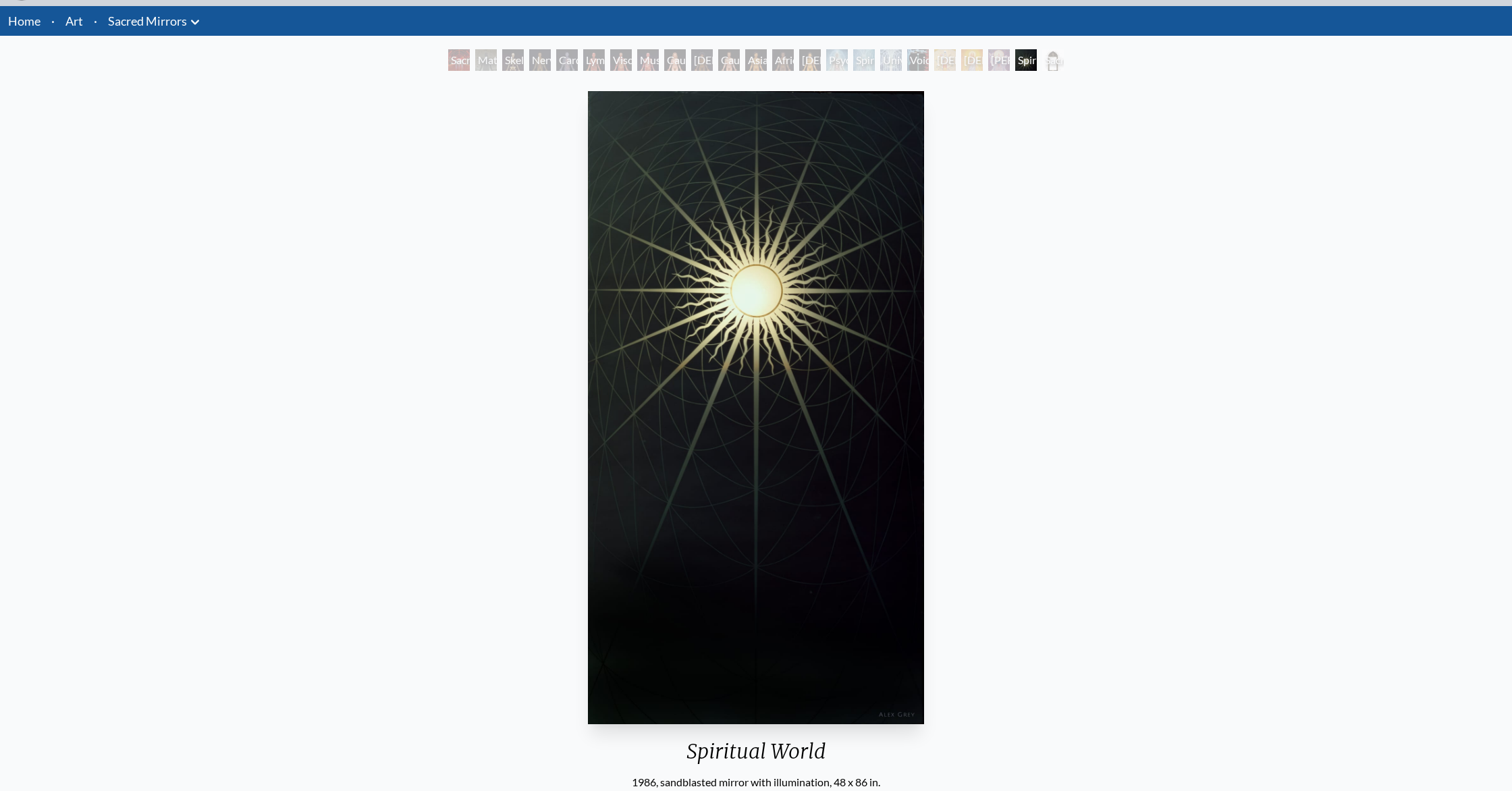
scroll to position [38, 0]
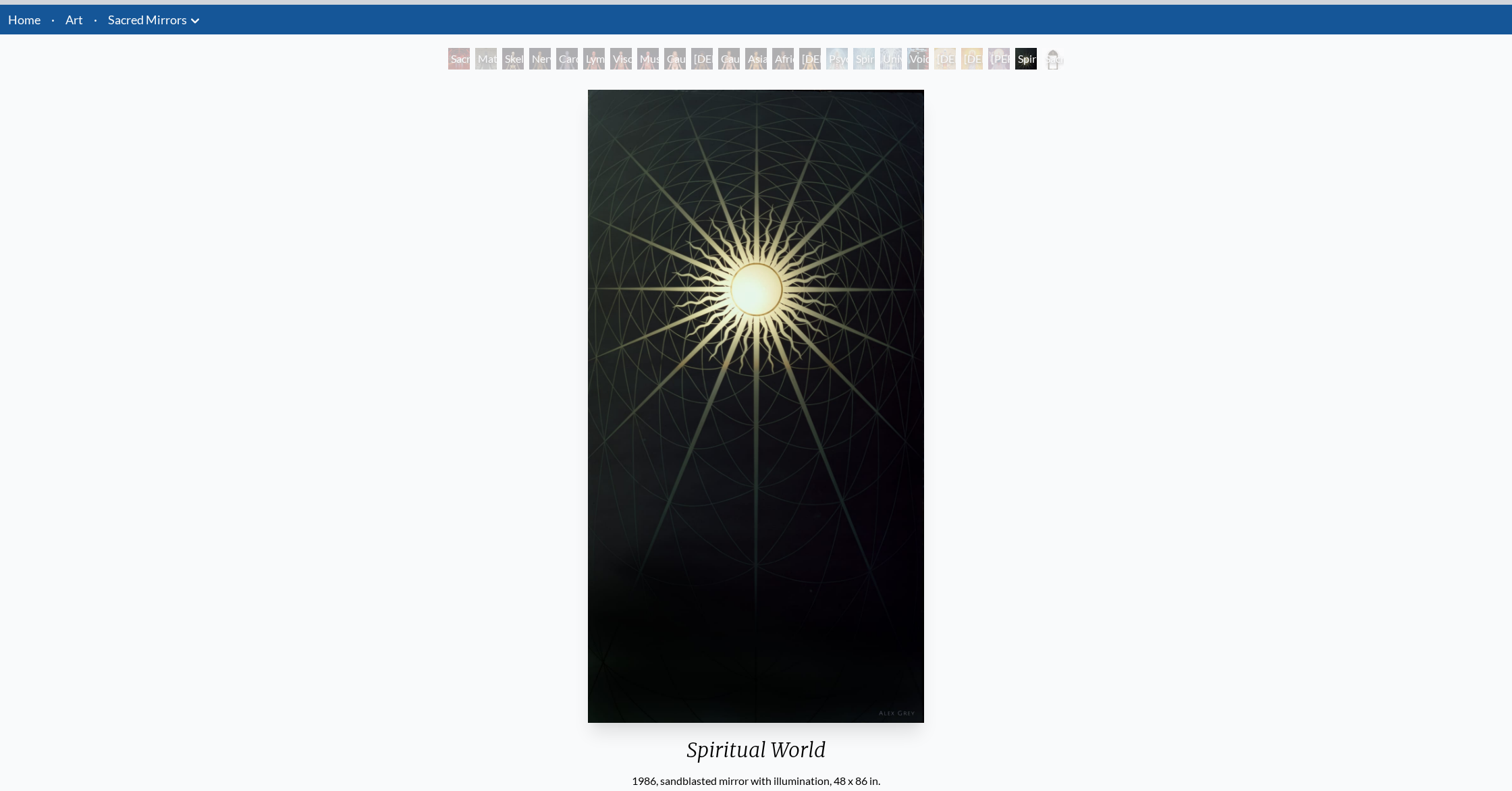
click at [1042, 61] on div "Sacred Mirrors Frame" at bounding box center [1052, 58] width 21 height 21
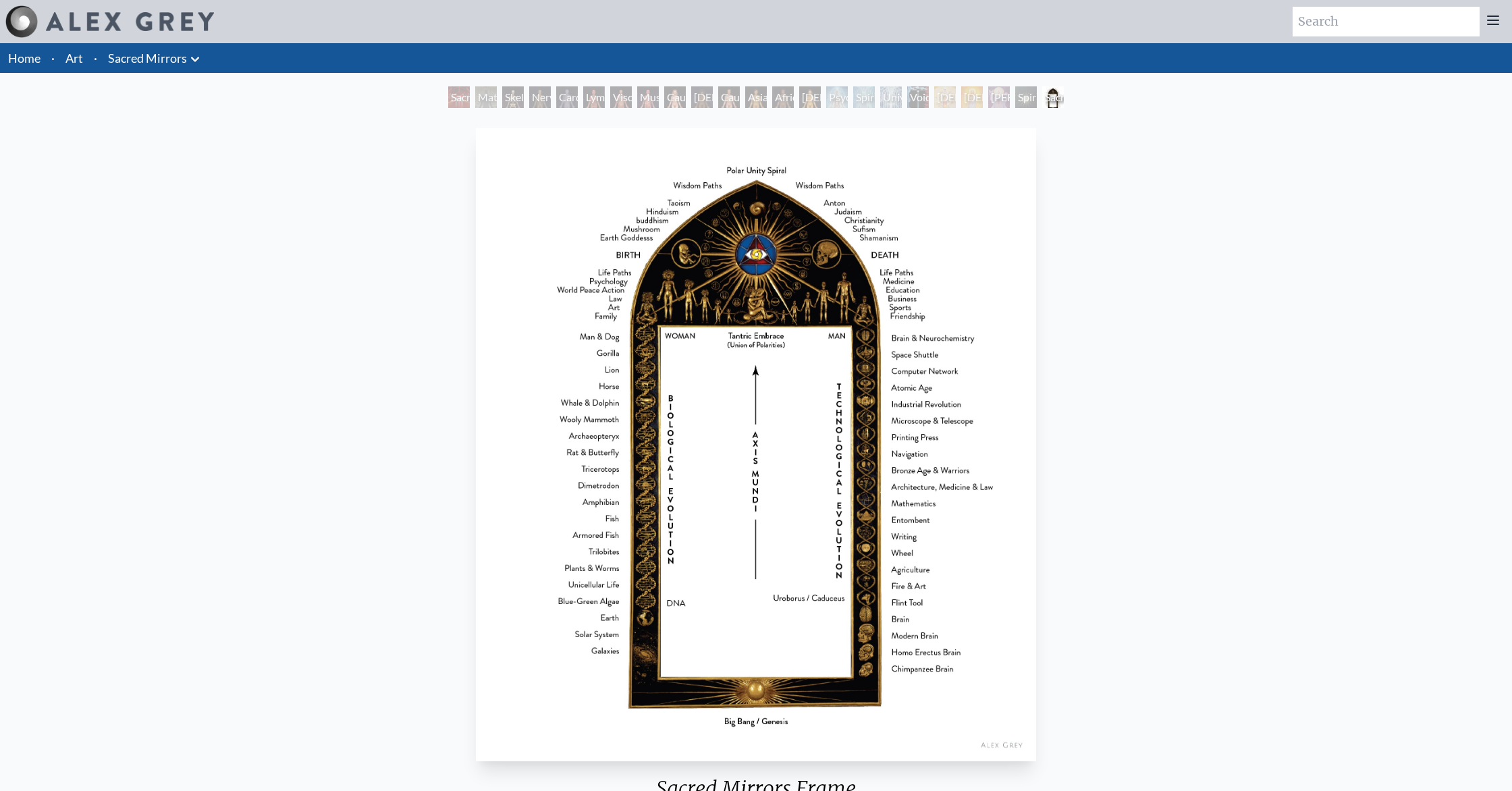
click at [103, 20] on img at bounding box center [130, 22] width 168 height 19
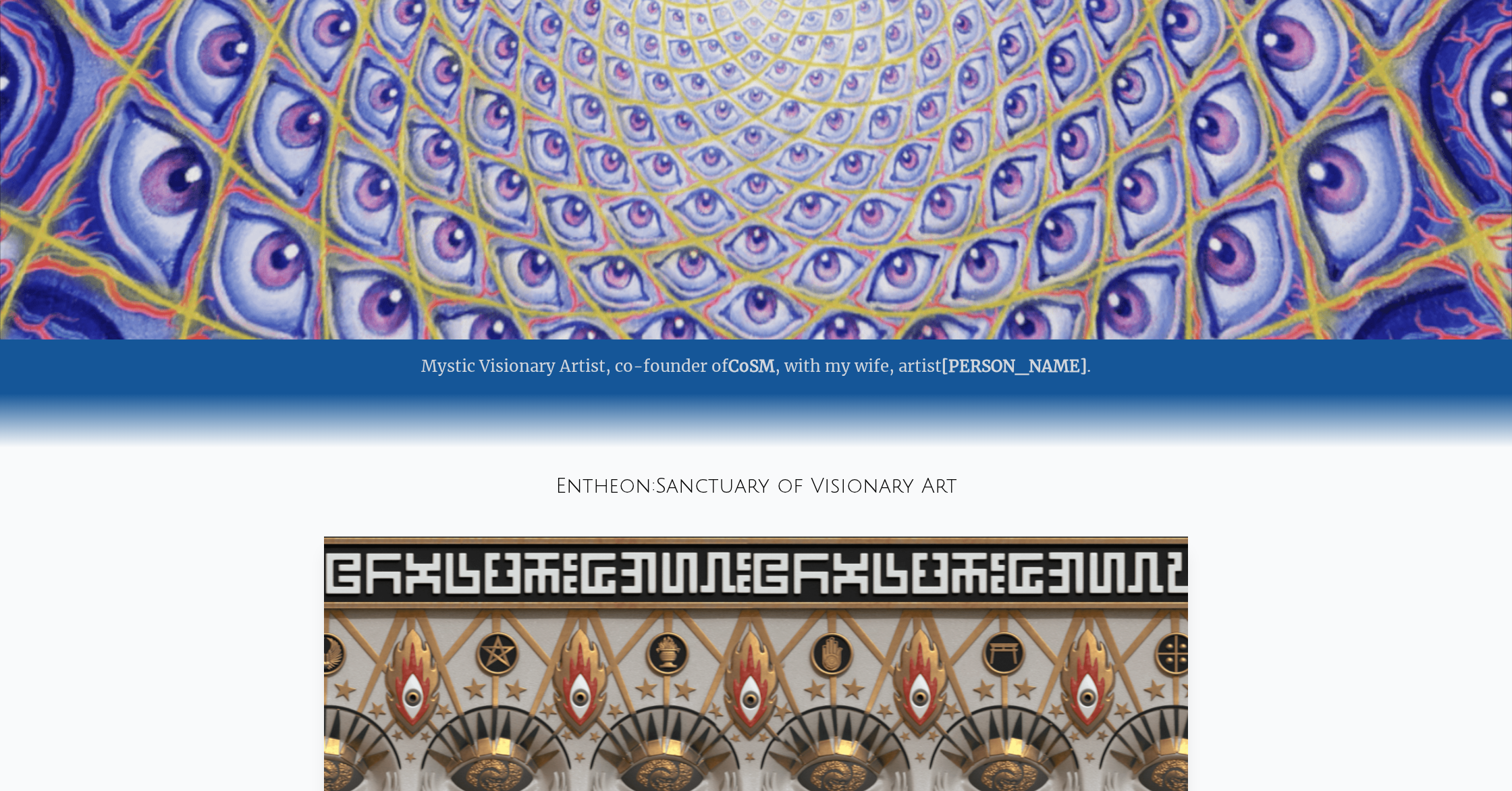
scroll to position [1676, 0]
